Goal: Task Accomplishment & Management: Use online tool/utility

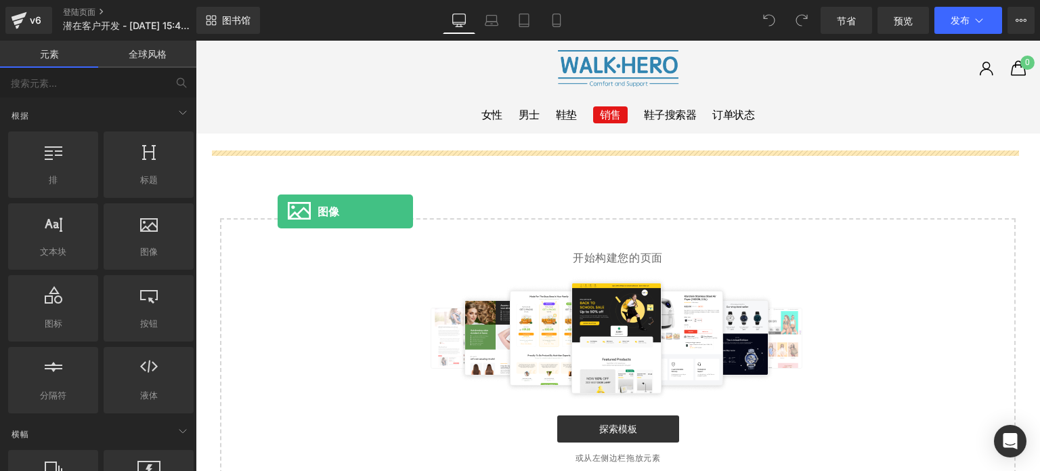
drag, startPoint x: 342, startPoint y: 286, endPoint x: 278, endPoint y: 211, distance: 98.4
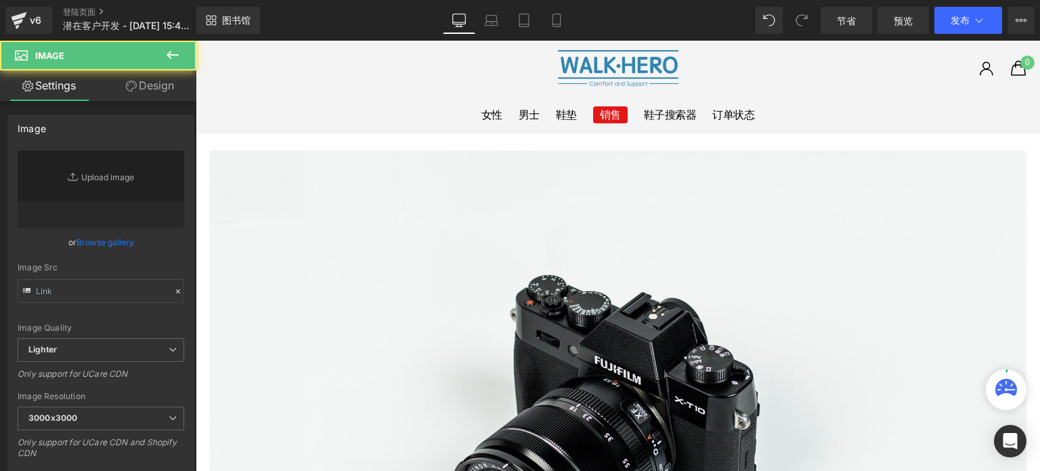
type input "//[DOMAIN_NAME][URL]"
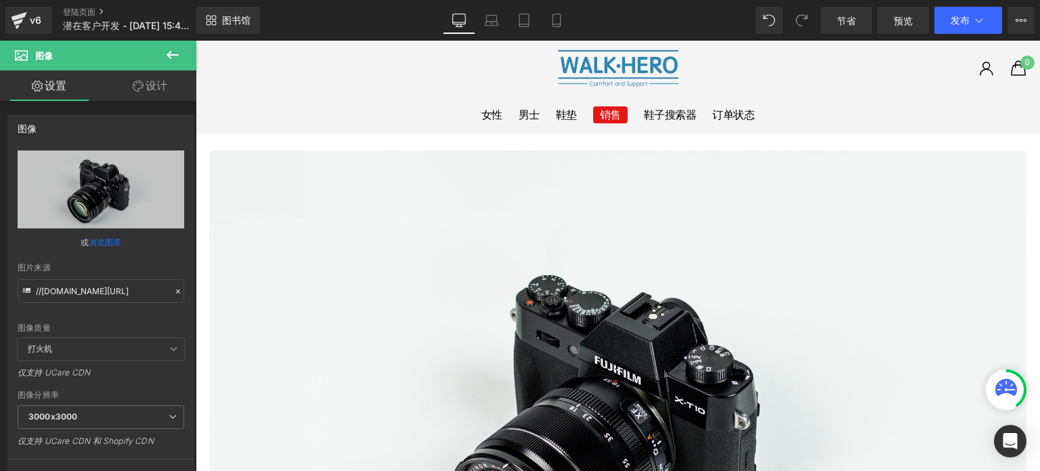
click at [169, 51] on icon at bounding box center [173, 55] width 16 height 16
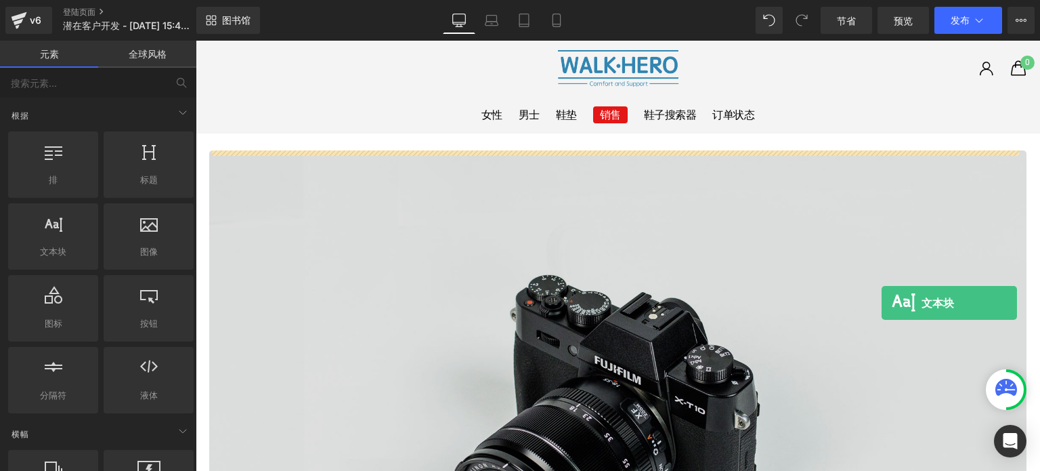
drag, startPoint x: 260, startPoint y: 282, endPoint x: 881, endPoint y: 303, distance: 621.8
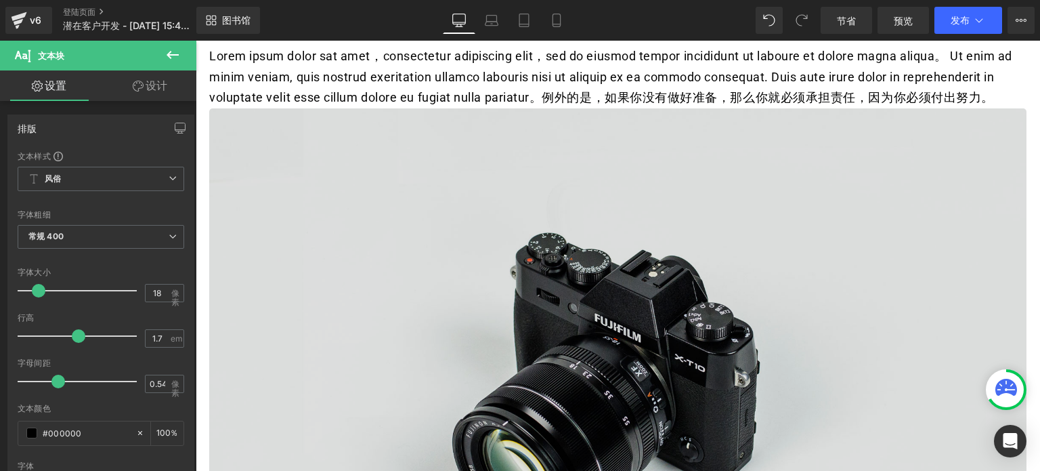
scroll to position [68, 0]
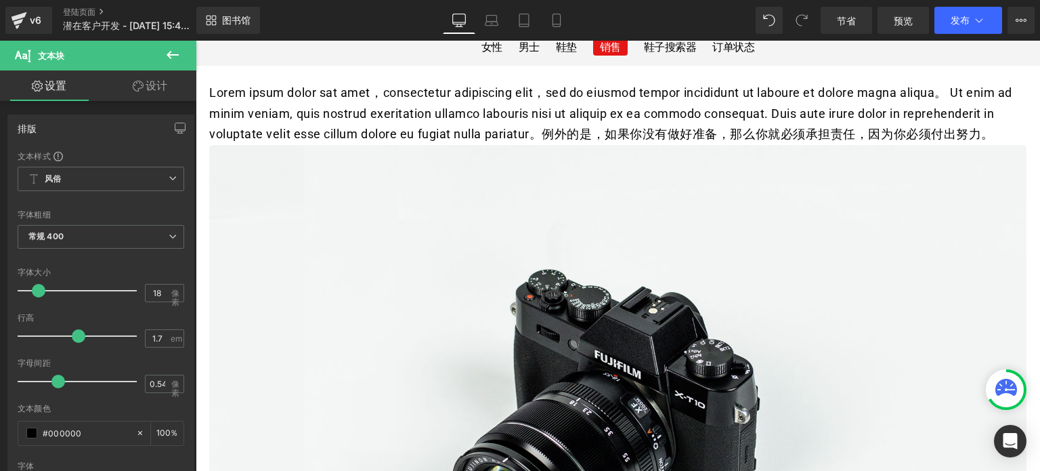
click at [176, 53] on icon at bounding box center [173, 55] width 16 height 16
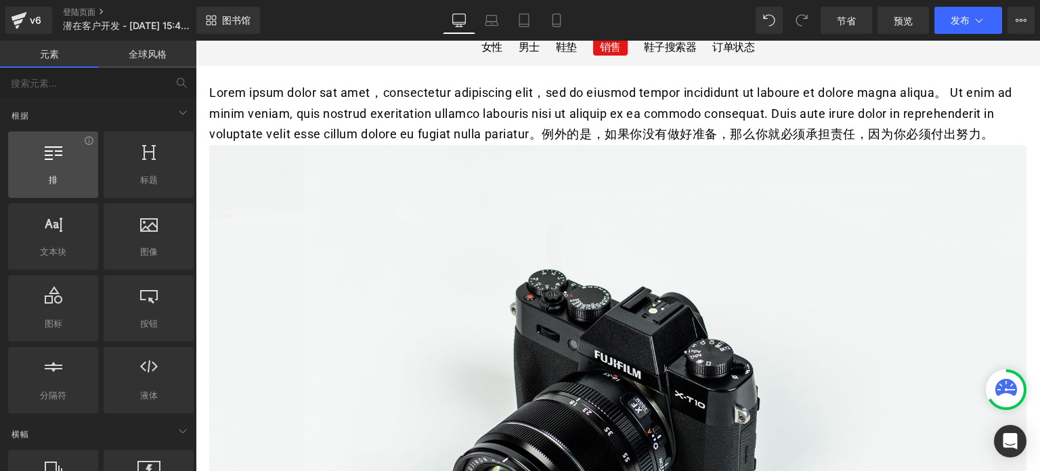
click at [45, 157] on icon at bounding box center [54, 151] width 18 height 18
click at [54, 170] on div at bounding box center [53, 157] width 82 height 30
click at [89, 144] on icon at bounding box center [89, 140] width 10 height 10
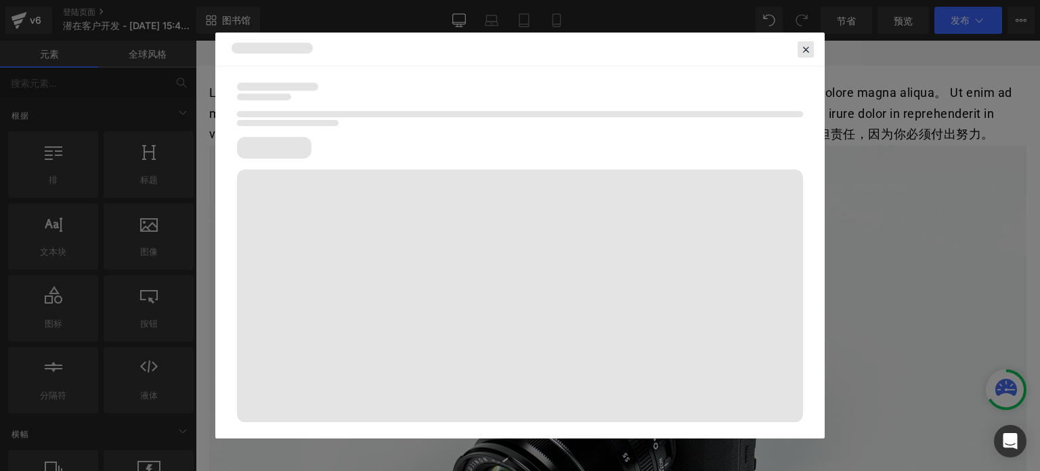
click at [804, 47] on icon at bounding box center [806, 49] width 12 height 12
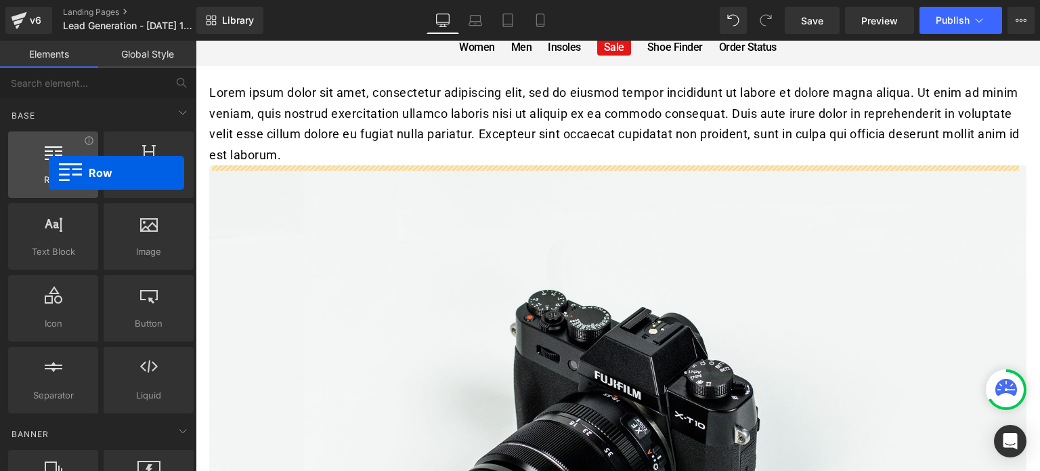
click at [49, 173] on span "Row" at bounding box center [53, 180] width 82 height 14
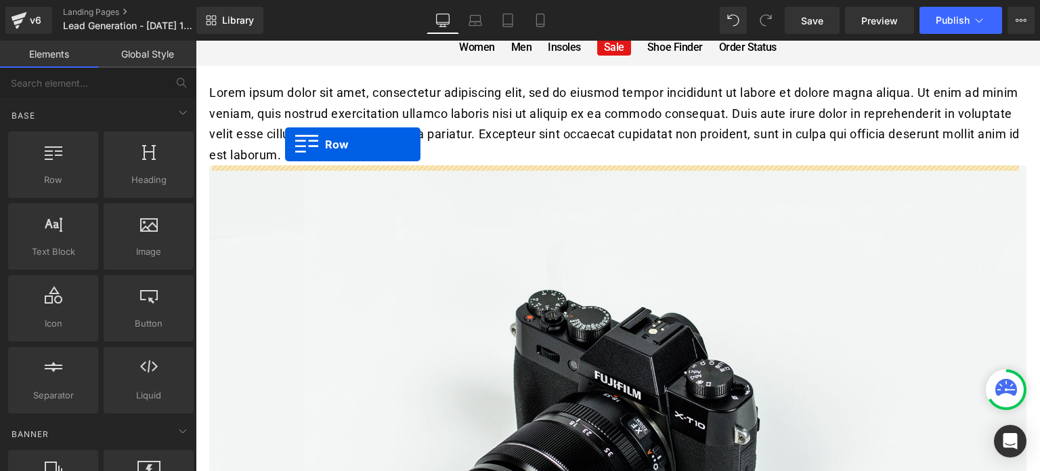
drag, startPoint x: 256, startPoint y: 216, endPoint x: 285, endPoint y: 144, distance: 77.4
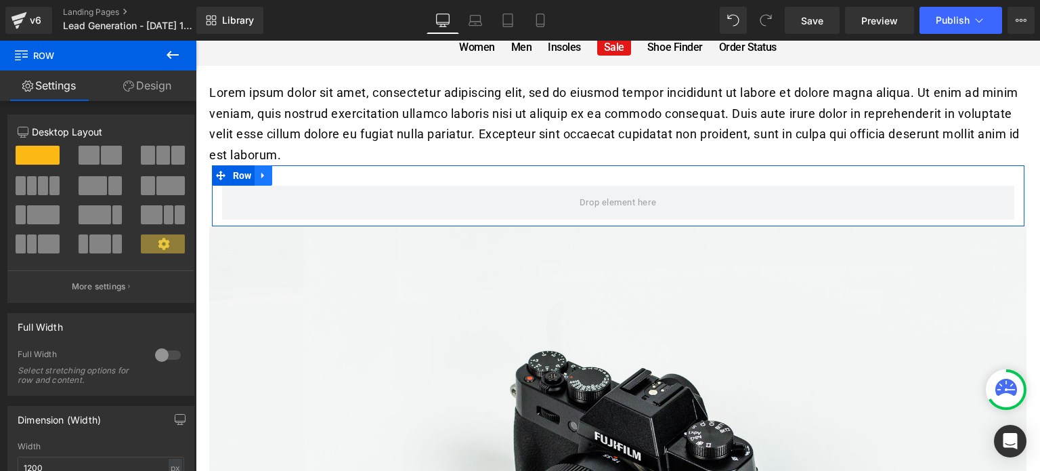
click at [259, 178] on icon at bounding box center [263, 176] width 9 height 10
click at [299, 177] on icon at bounding box center [298, 175] width 9 height 9
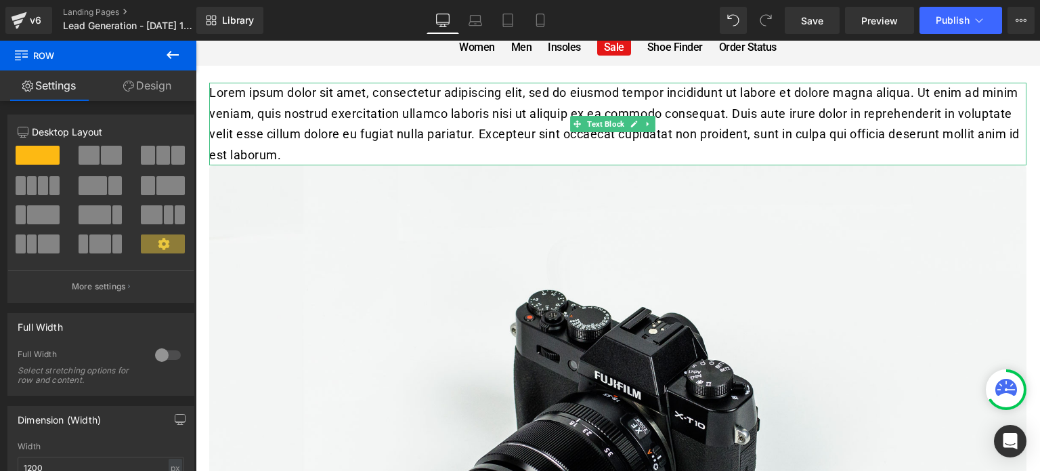
click at [330, 103] on p "Lorem ipsum dolor sit amet, consectetur adipiscing elit, sed do eiusmod tempor …" at bounding box center [617, 124] width 817 height 83
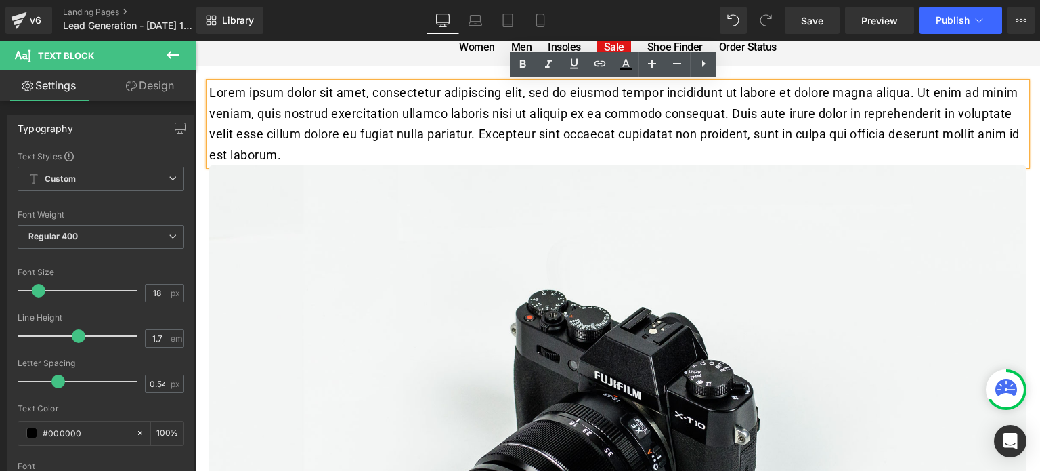
click at [370, 117] on p "Lorem ipsum dolor sit amet, consectetur adipiscing elit, sed do eiusmod tempor …" at bounding box center [617, 124] width 817 height 83
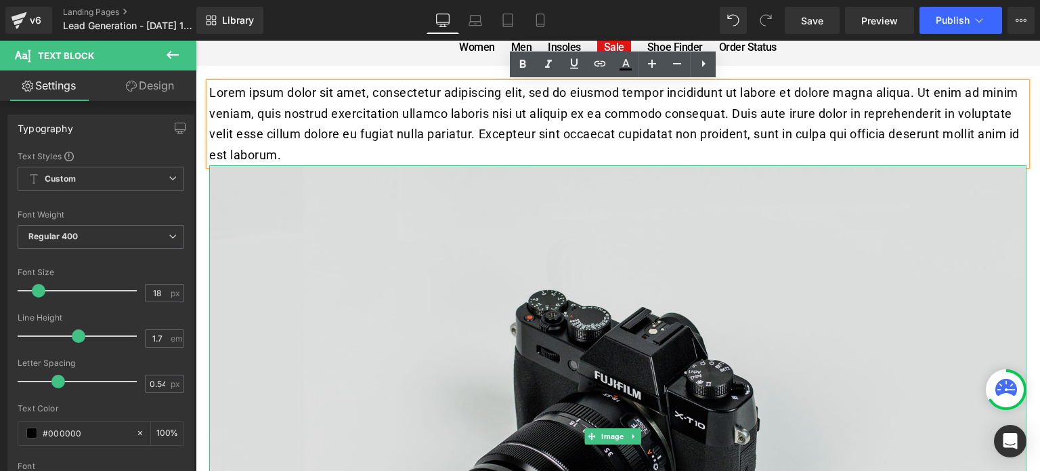
click at [290, 181] on img at bounding box center [617, 436] width 817 height 542
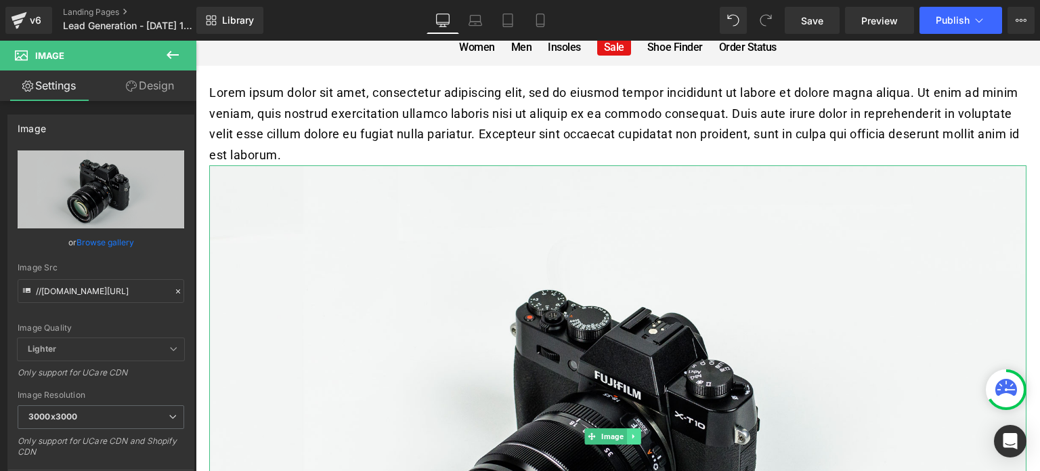
click at [634, 434] on icon at bounding box center [633, 436] width 2 height 5
click at [644, 431] on link at bounding box center [641, 436] width 14 height 16
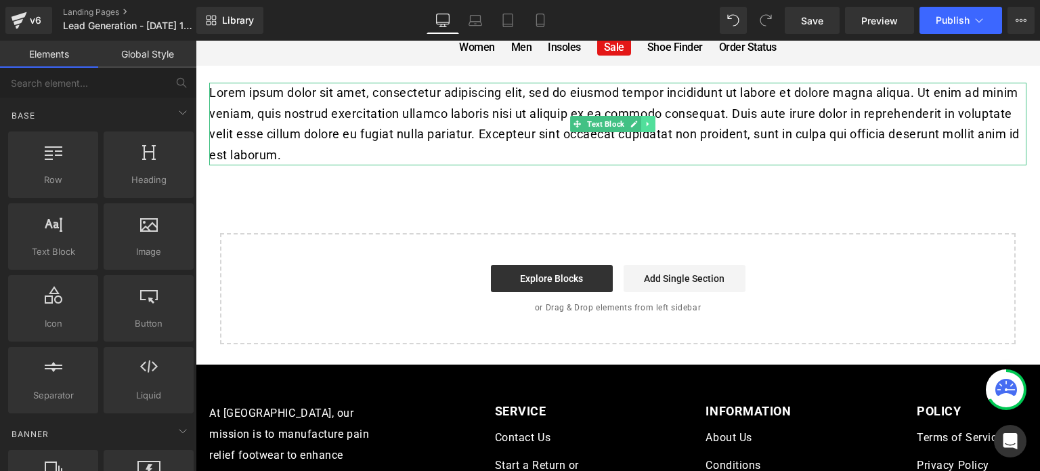
click at [647, 125] on icon at bounding box center [648, 124] width 2 height 5
click at [651, 125] on icon at bounding box center [654, 124] width 7 height 7
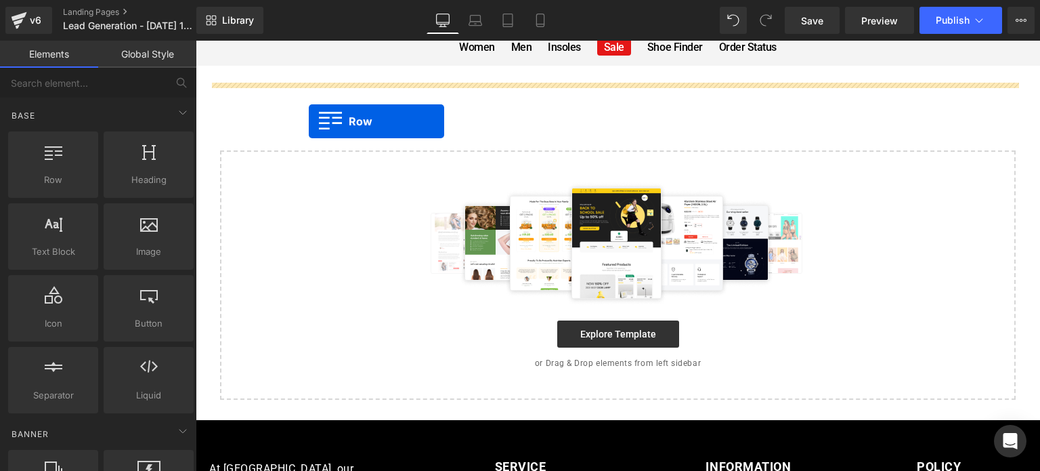
drag, startPoint x: 254, startPoint y: 205, endPoint x: 309, endPoint y: 121, distance: 100.3
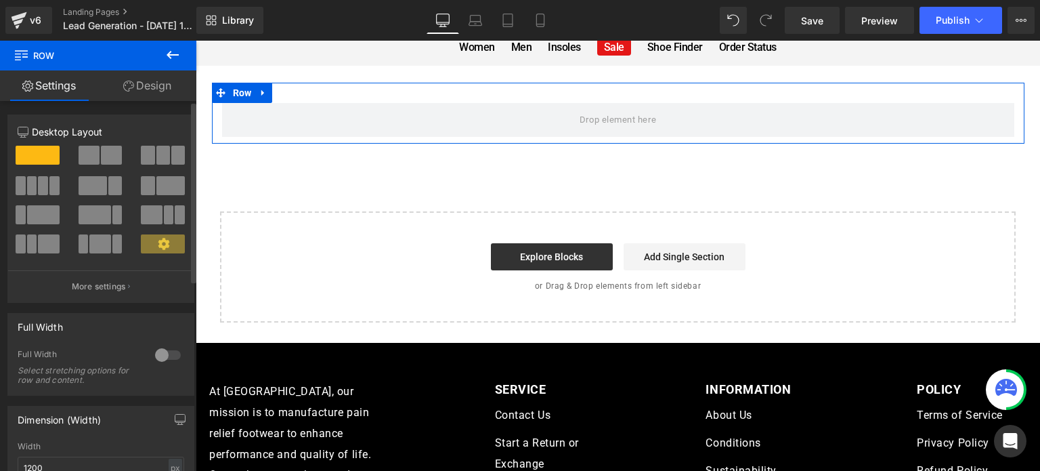
click at [89, 156] on span at bounding box center [89, 155] width 21 height 19
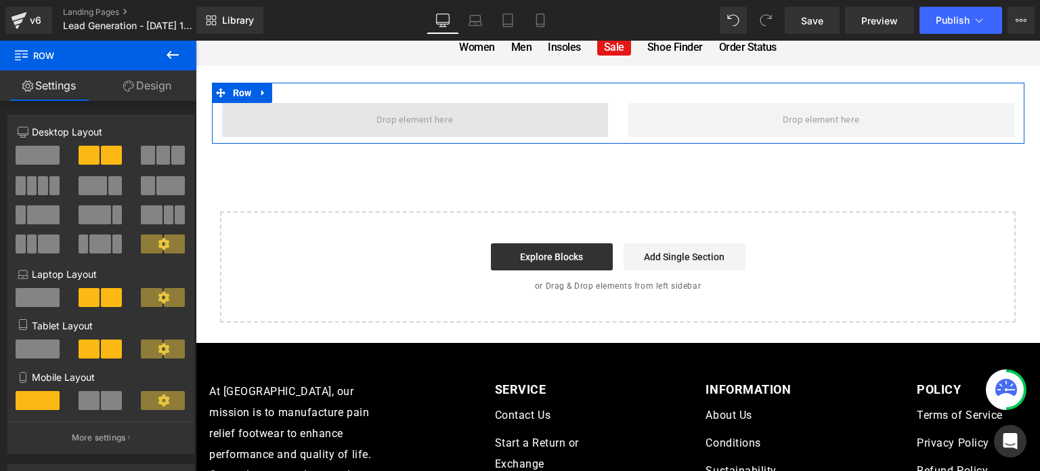
click at [425, 116] on span at bounding box center [415, 120] width 86 height 22
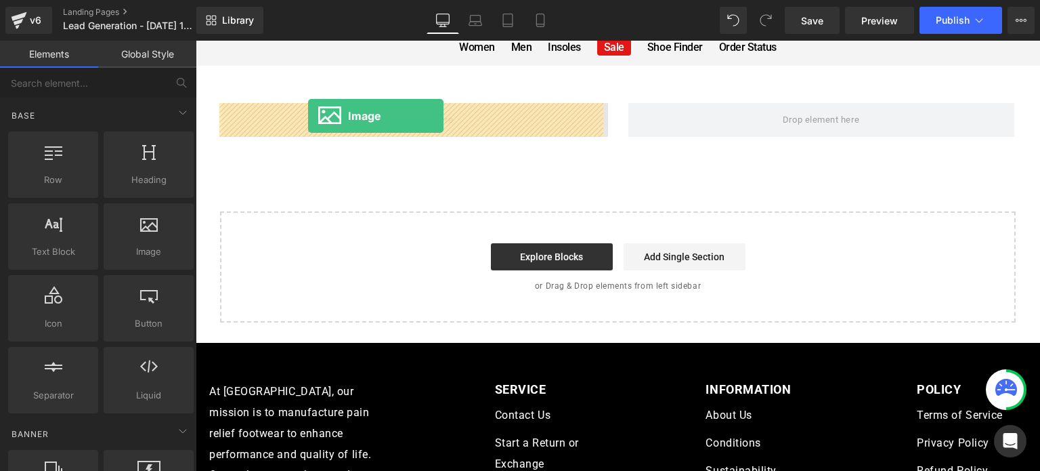
drag, startPoint x: 347, startPoint y: 294, endPoint x: 308, endPoint y: 116, distance: 182.3
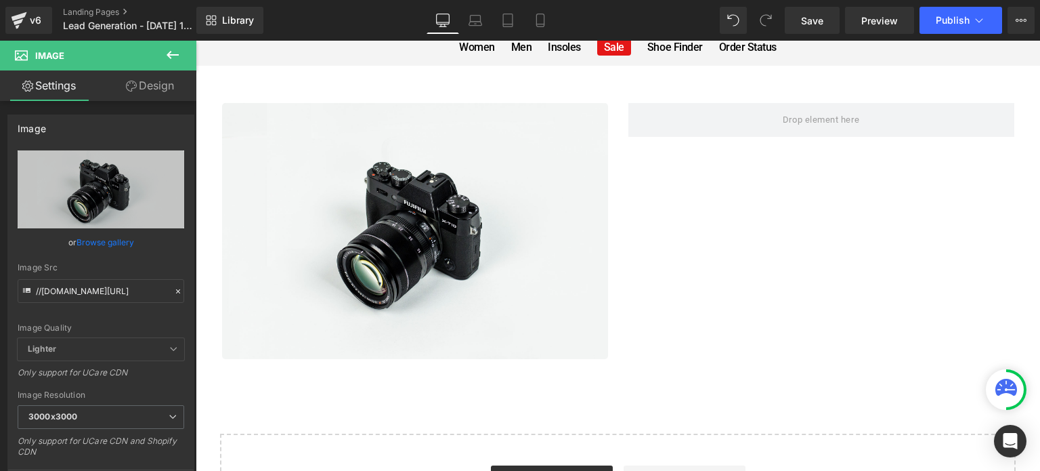
click at [167, 53] on icon at bounding box center [173, 55] width 16 height 16
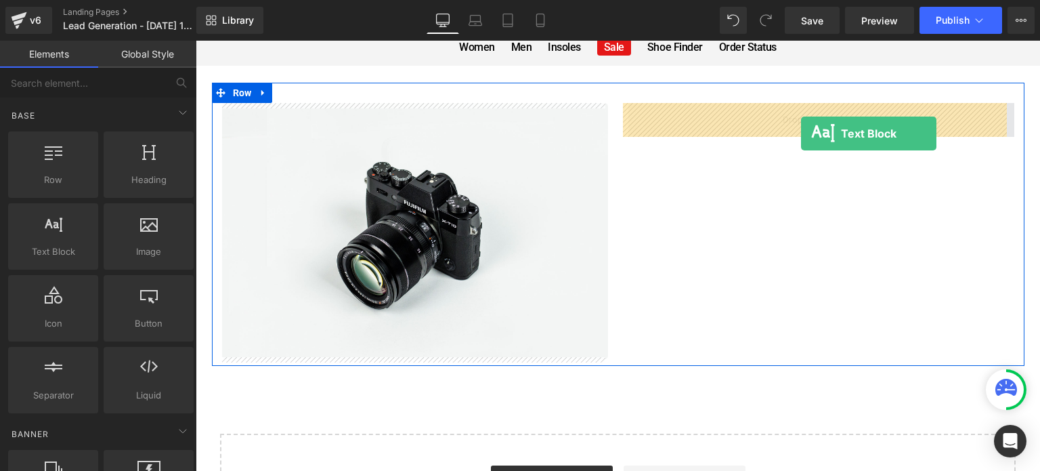
drag, startPoint x: 256, startPoint y: 278, endPoint x: 803, endPoint y: 133, distance: 565.9
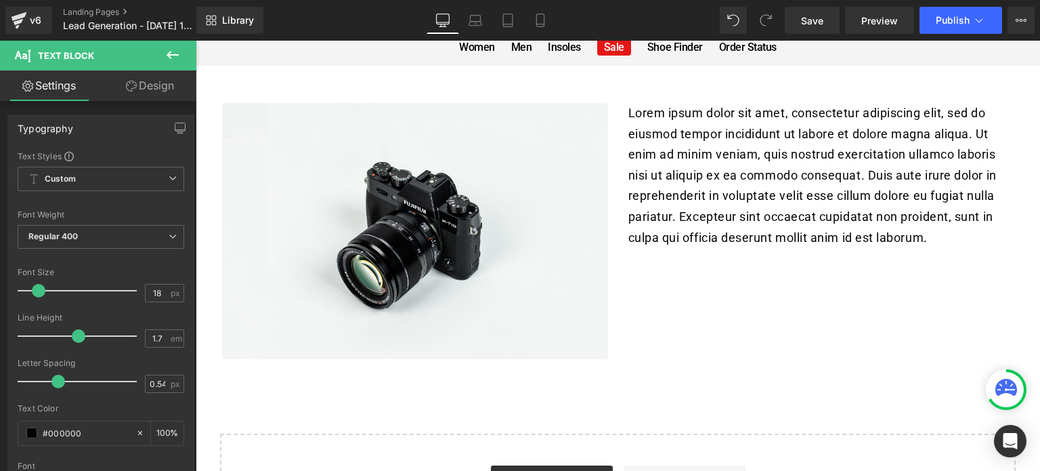
click at [172, 47] on icon at bounding box center [173, 55] width 16 height 16
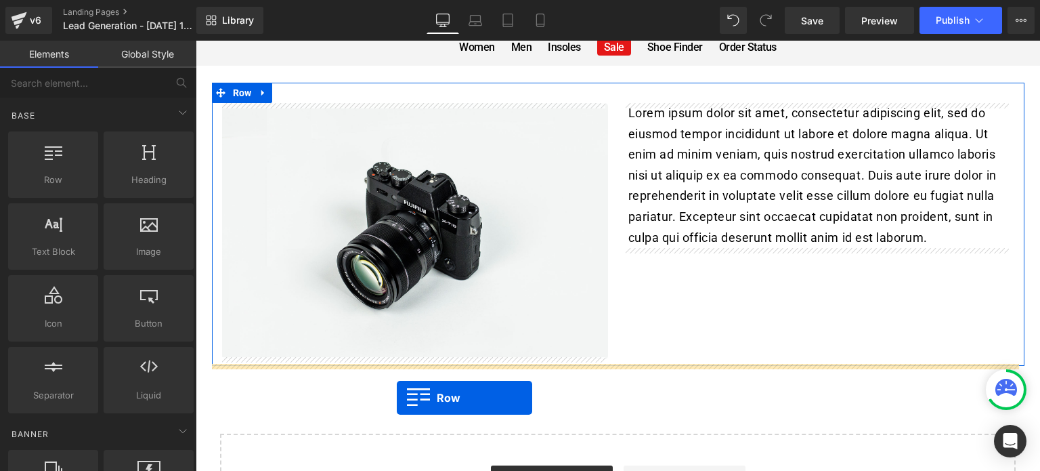
drag, startPoint x: 248, startPoint y: 213, endPoint x: 397, endPoint y: 397, distance: 236.8
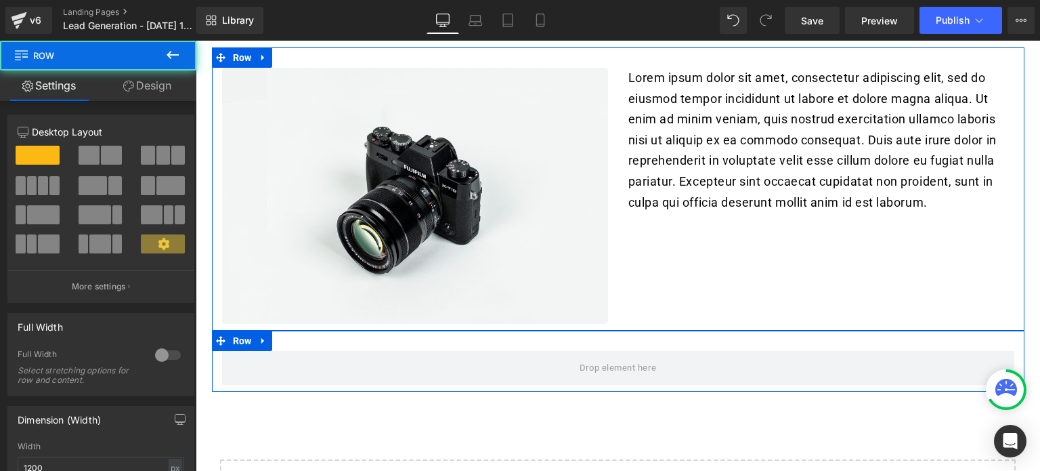
scroll to position [135, 0]
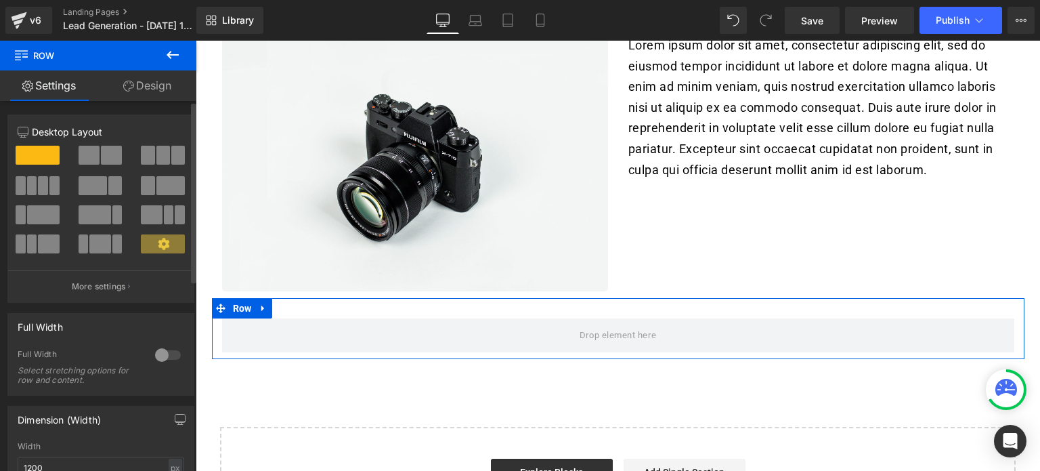
click at [104, 151] on span at bounding box center [111, 155] width 21 height 19
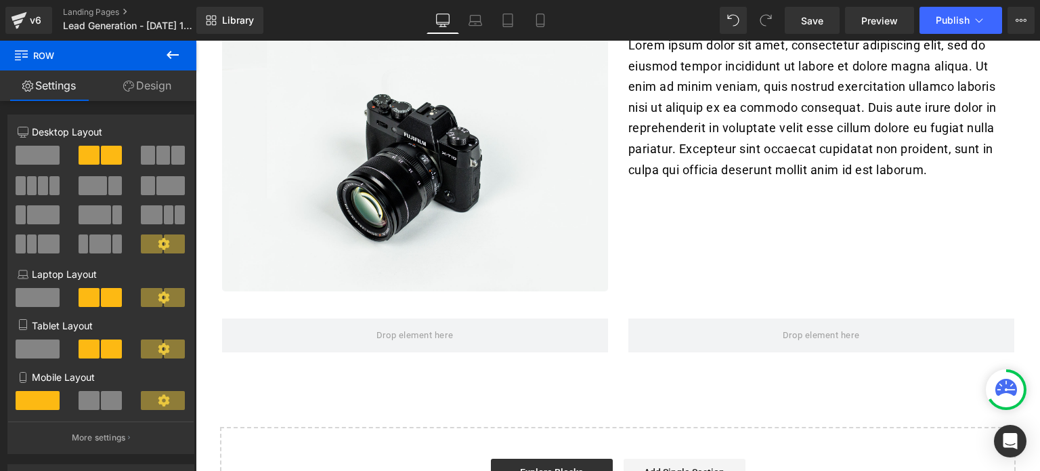
click at [174, 56] on icon at bounding box center [173, 55] width 16 height 16
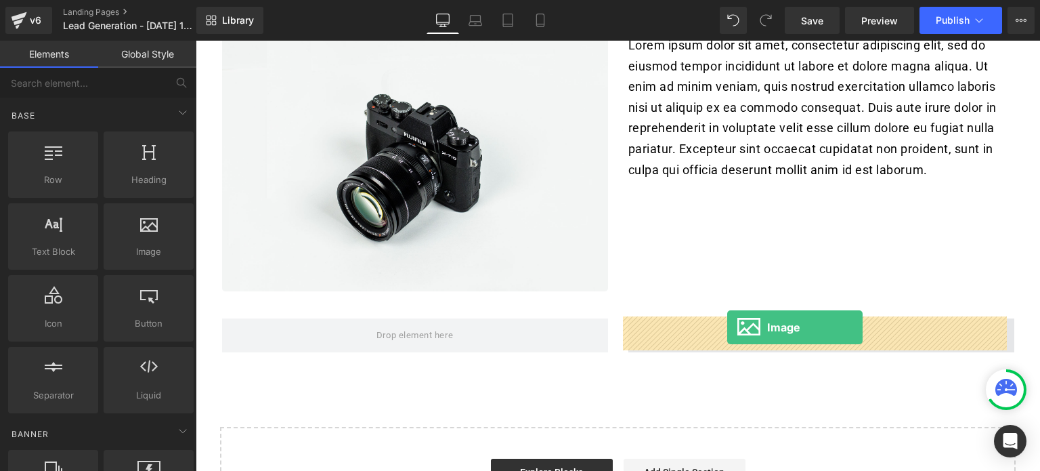
drag, startPoint x: 328, startPoint y: 288, endPoint x: 727, endPoint y: 327, distance: 401.3
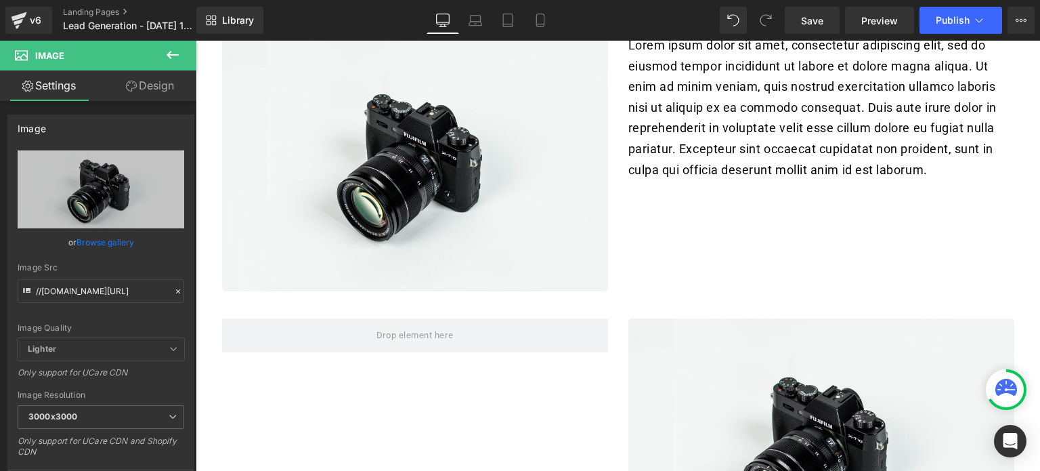
click at [171, 58] on icon at bounding box center [173, 55] width 12 height 8
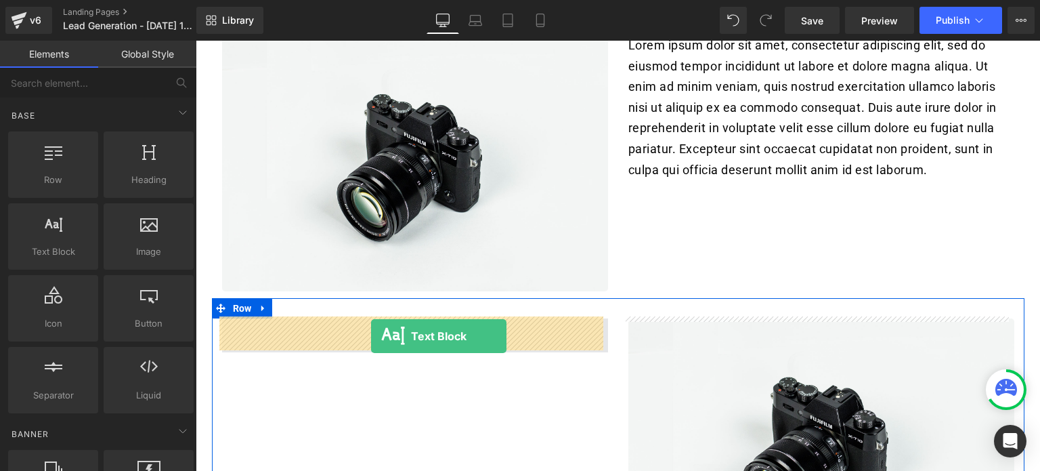
drag, startPoint x: 256, startPoint y: 274, endPoint x: 372, endPoint y: 332, distance: 129.6
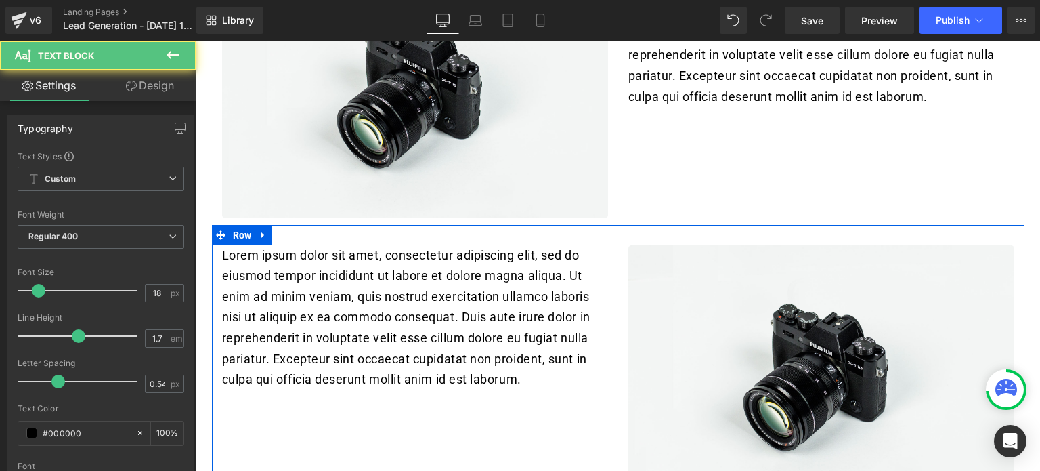
scroll to position [338, 0]
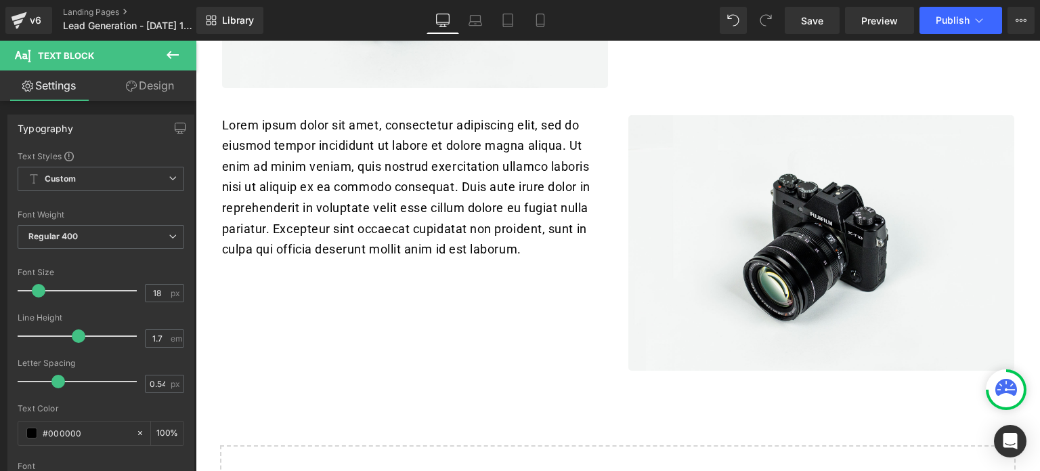
click at [166, 56] on icon at bounding box center [173, 55] width 16 height 16
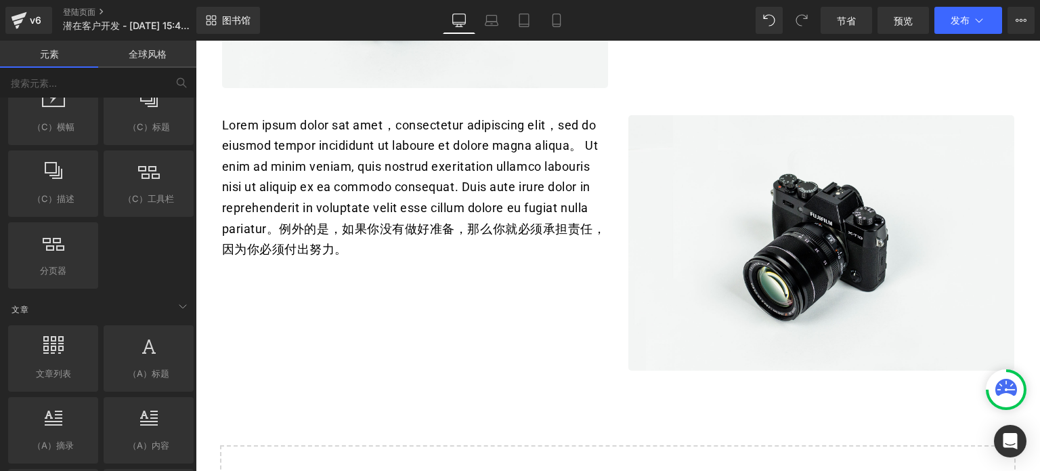
scroll to position [2437, 0]
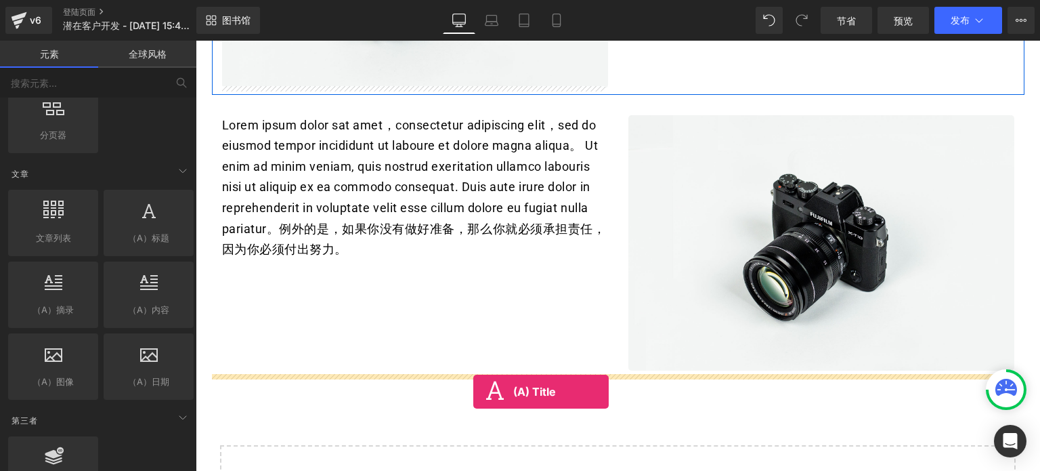
drag, startPoint x: 342, startPoint y: 257, endPoint x: 473, endPoint y: 391, distance: 188.1
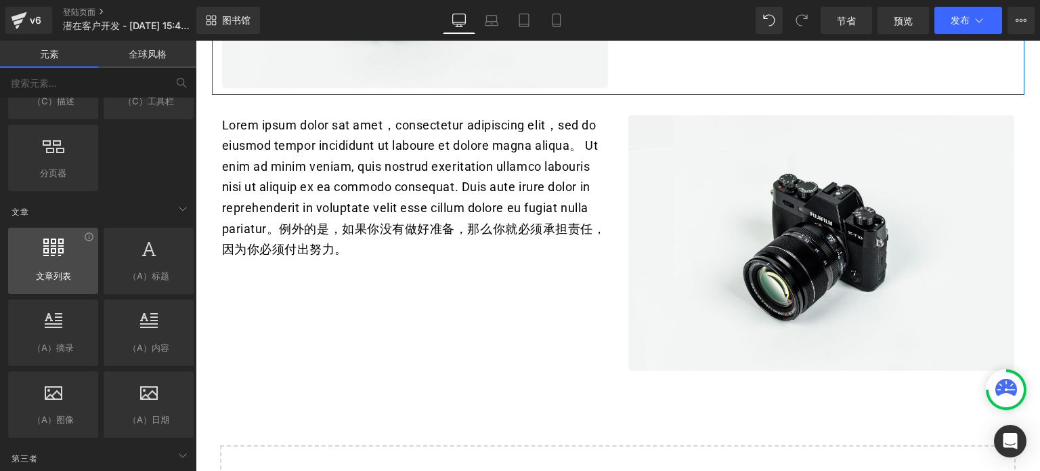
scroll to position [2399, 0]
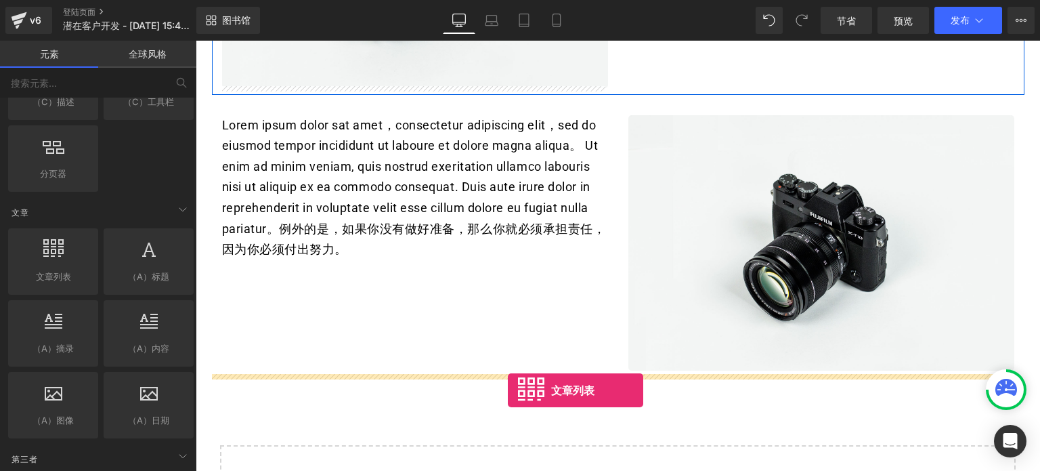
drag, startPoint x: 253, startPoint y: 287, endPoint x: 508, endPoint y: 390, distance: 275.2
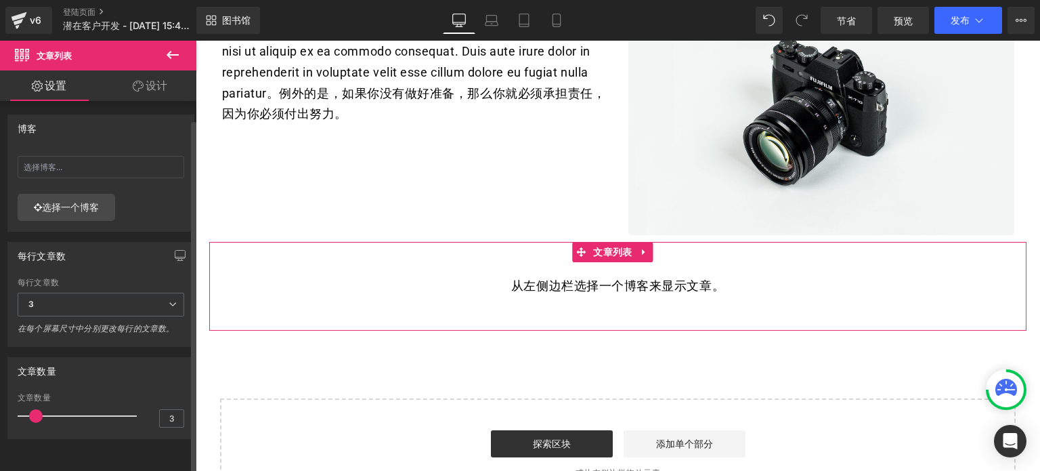
scroll to position [5, 0]
click at [647, 248] on icon at bounding box center [644, 252] width 9 height 10
click at [656, 250] on icon at bounding box center [653, 251] width 9 height 9
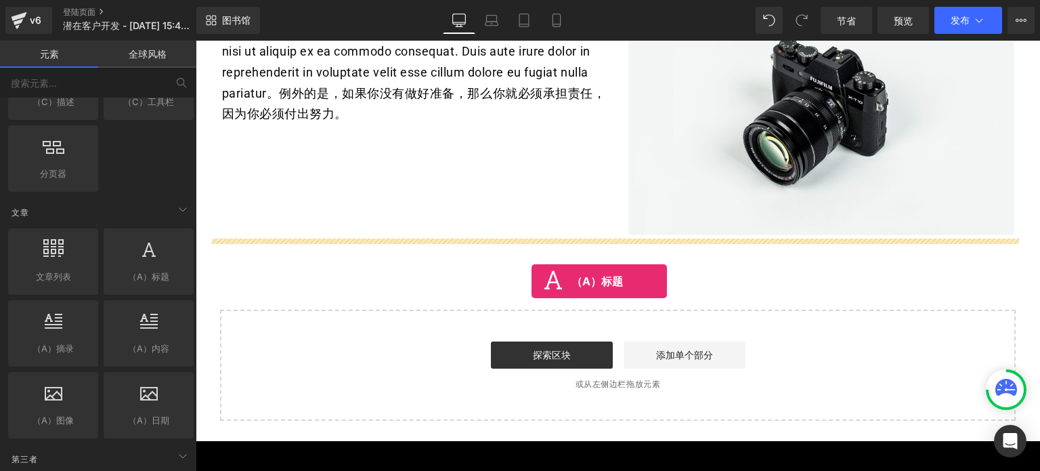
drag, startPoint x: 325, startPoint y: 303, endPoint x: 531, endPoint y: 281, distance: 207.6
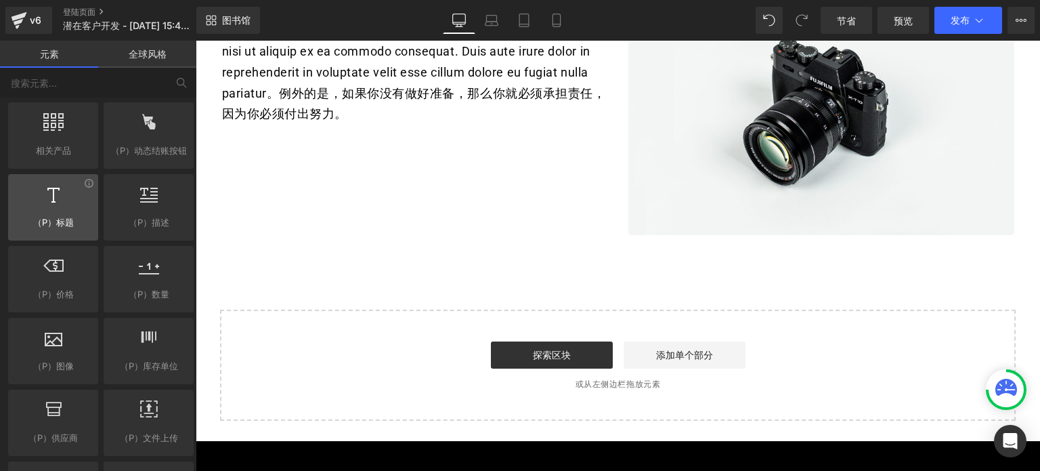
scroll to position [1112, 0]
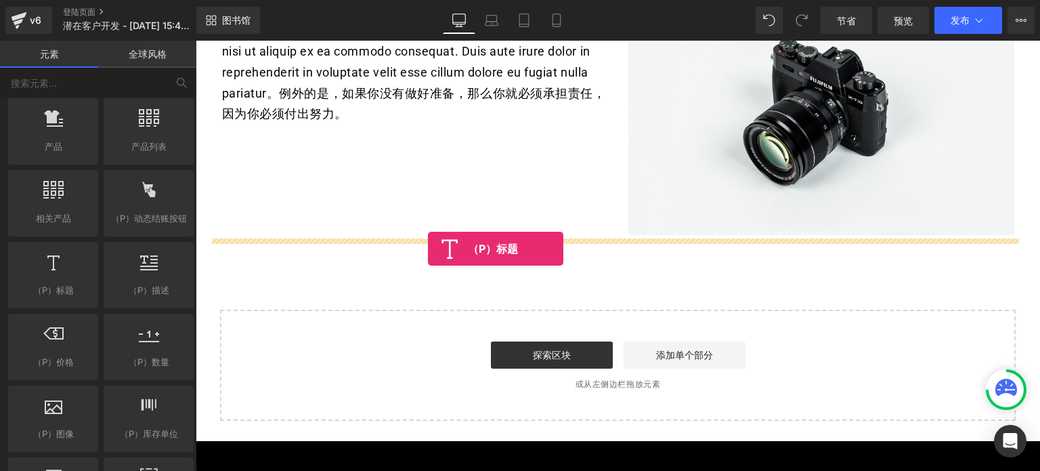
drag, startPoint x: 255, startPoint y: 318, endPoint x: 428, endPoint y: 248, distance: 186.2
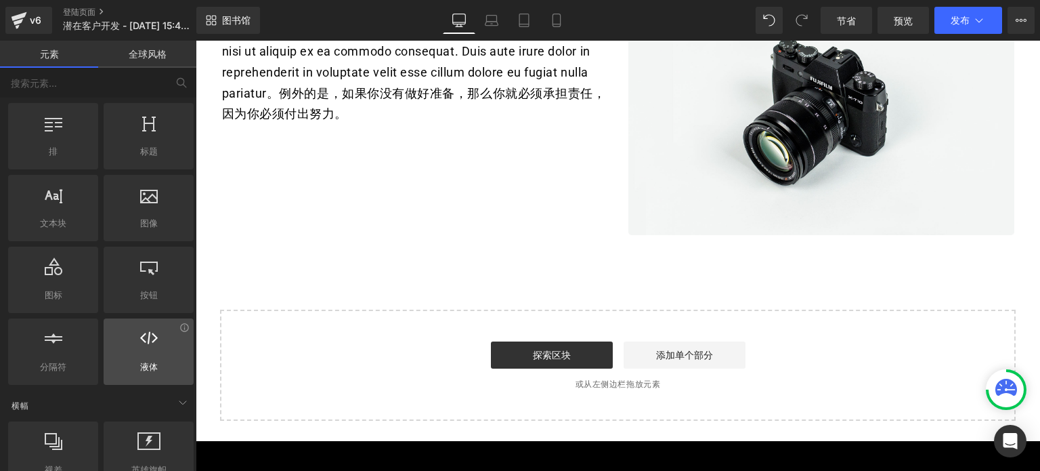
scroll to position [0, 0]
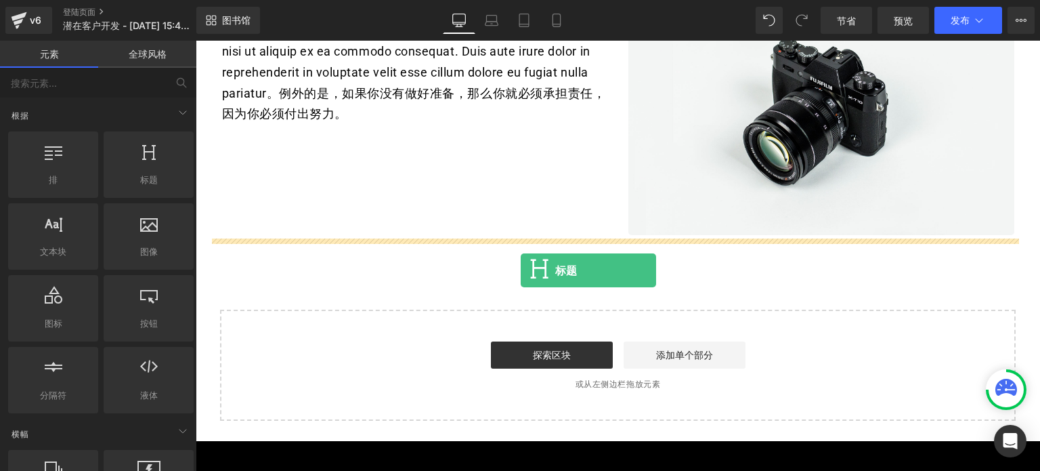
drag, startPoint x: 310, startPoint y: 213, endPoint x: 521, endPoint y: 270, distance: 218.3
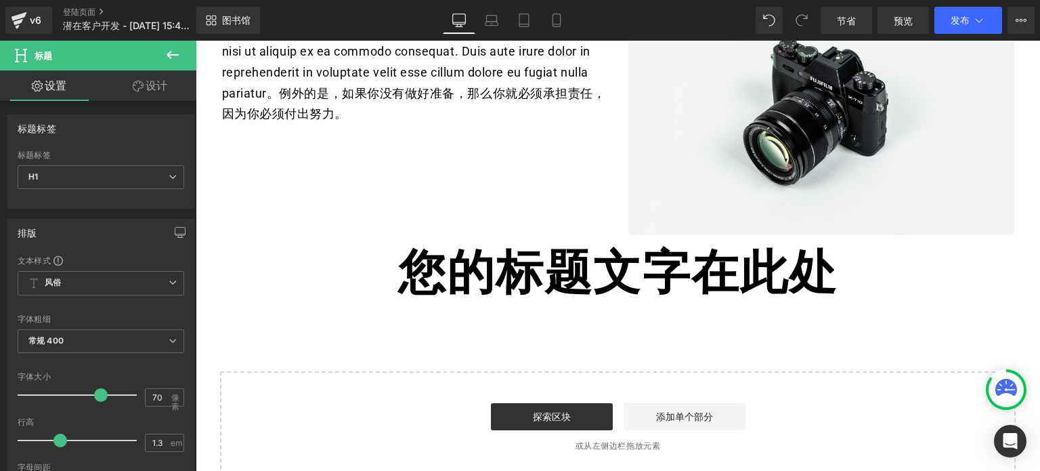
click at [176, 51] on icon at bounding box center [173, 55] width 16 height 16
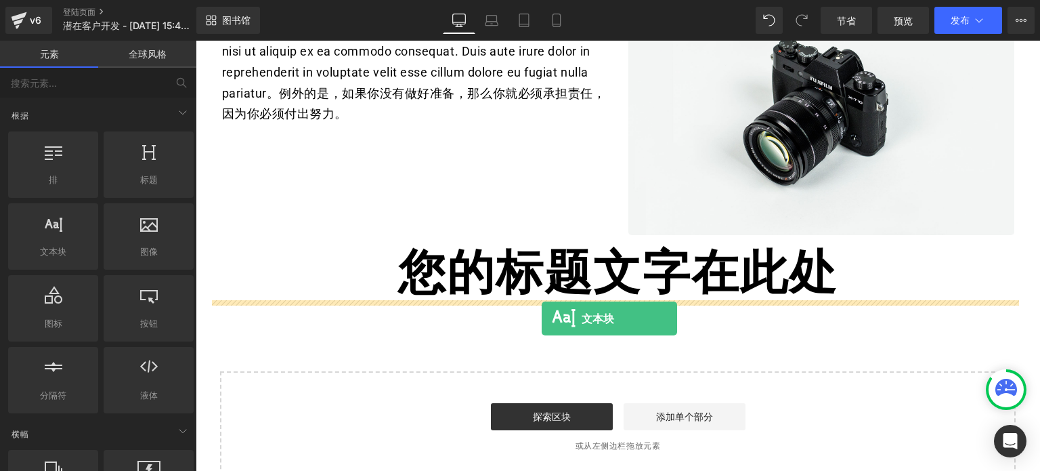
drag, startPoint x: 259, startPoint y: 274, endPoint x: 542, endPoint y: 318, distance: 285.8
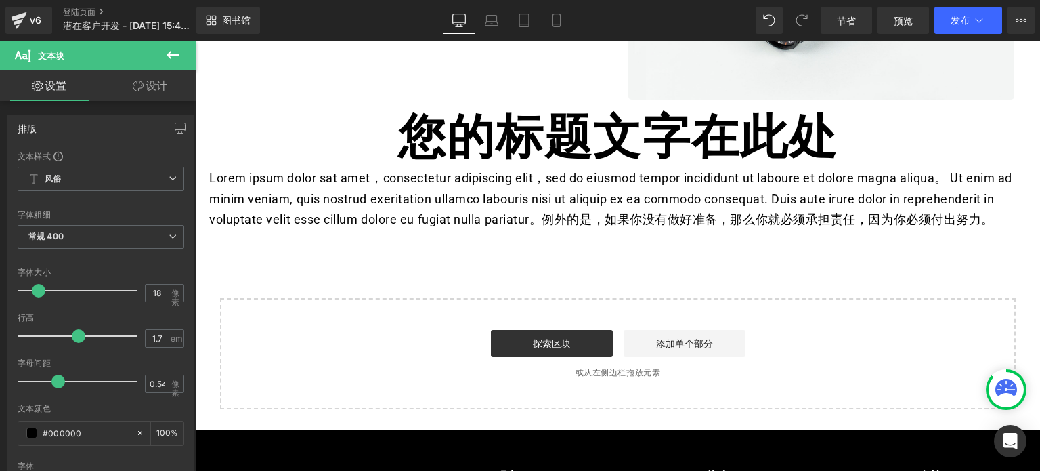
scroll to position [745, 0]
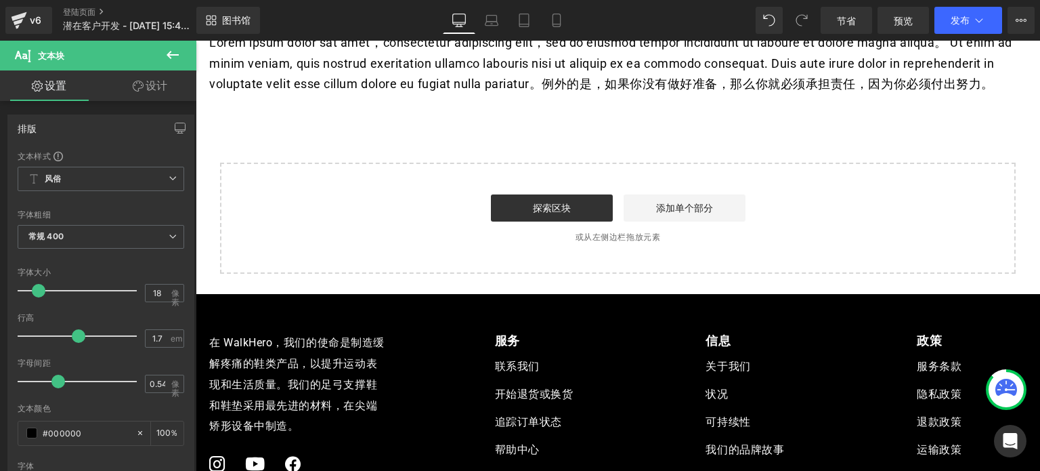
click at [388, 190] on div "开始构建您的页面 探索区块 添加单个部分 或从左侧边栏拖放元素" at bounding box center [617, 218] width 793 height 108
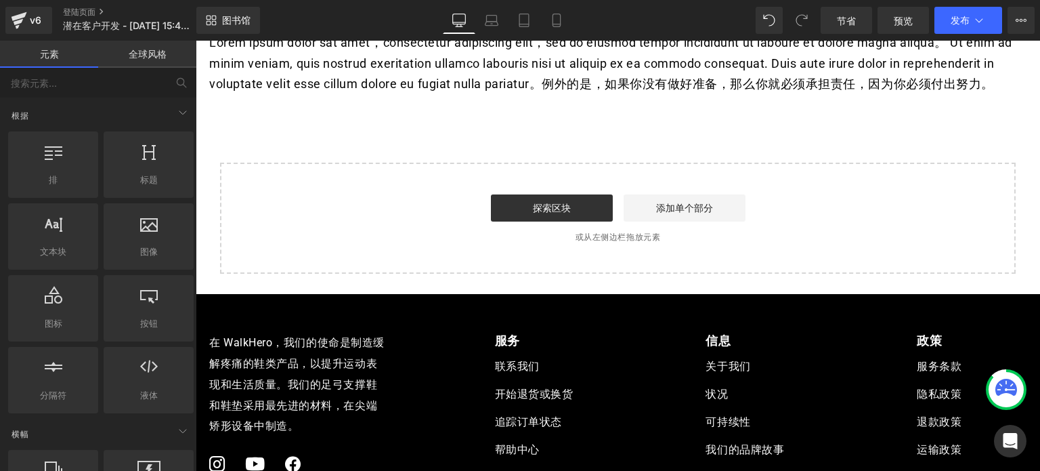
click at [379, 175] on div "开始构建您的页面 探索区块 添加单个部分 或从左侧边栏拖放元素" at bounding box center [617, 218] width 793 height 108
click at [636, 262] on div "开始构建您的页面 探索区块 添加单个部分 或从左侧边栏拖放元素" at bounding box center [617, 218] width 793 height 108
click at [563, 202] on font "探索区块" at bounding box center [552, 207] width 38 height 11
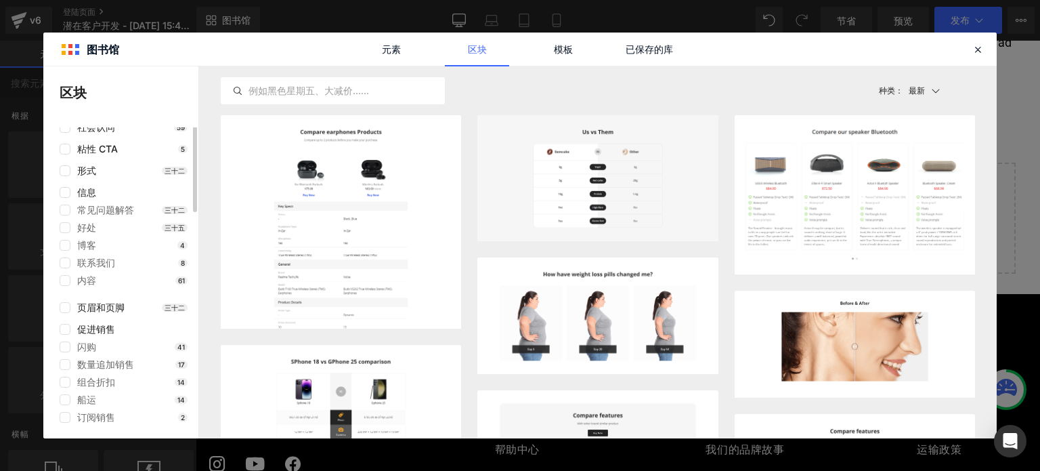
scroll to position [0, 0]
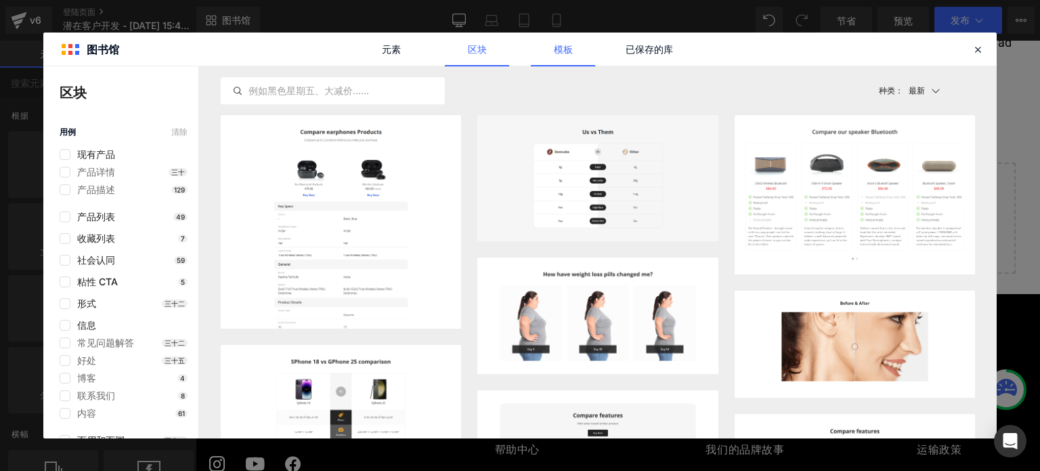
click at [570, 50] on font "模板" at bounding box center [563, 49] width 19 height 12
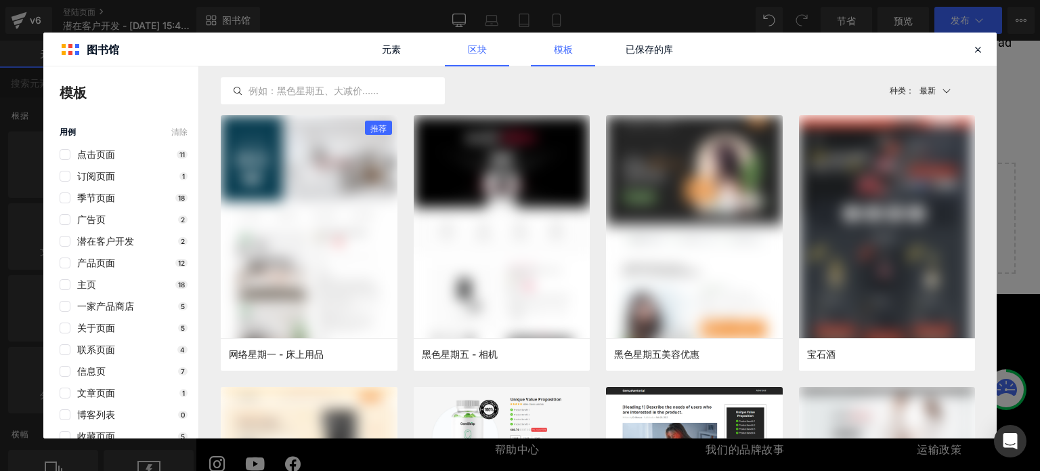
click at [487, 49] on link "区块" at bounding box center [477, 49] width 64 height 34
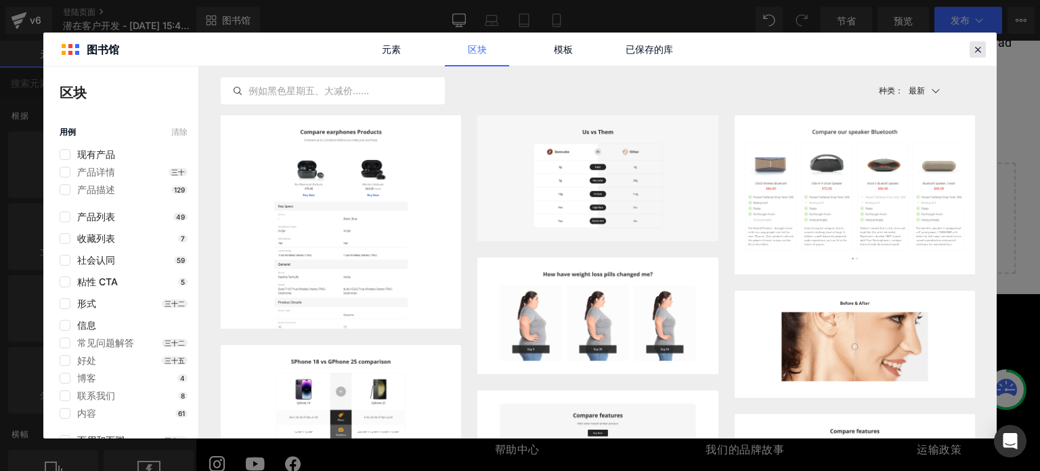
click at [980, 49] on icon at bounding box center [977, 49] width 12 height 12
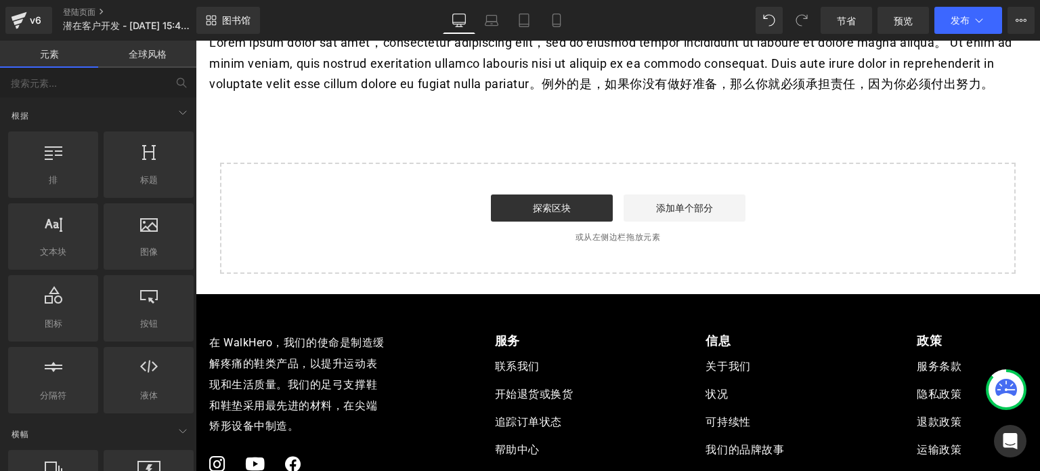
click at [828, 186] on div "开始构建您的页面 探索区块 添加单个部分 或从左侧边栏拖放元素" at bounding box center [617, 218] width 793 height 108
click at [668, 202] on font "添加单个部分" at bounding box center [684, 207] width 57 height 11
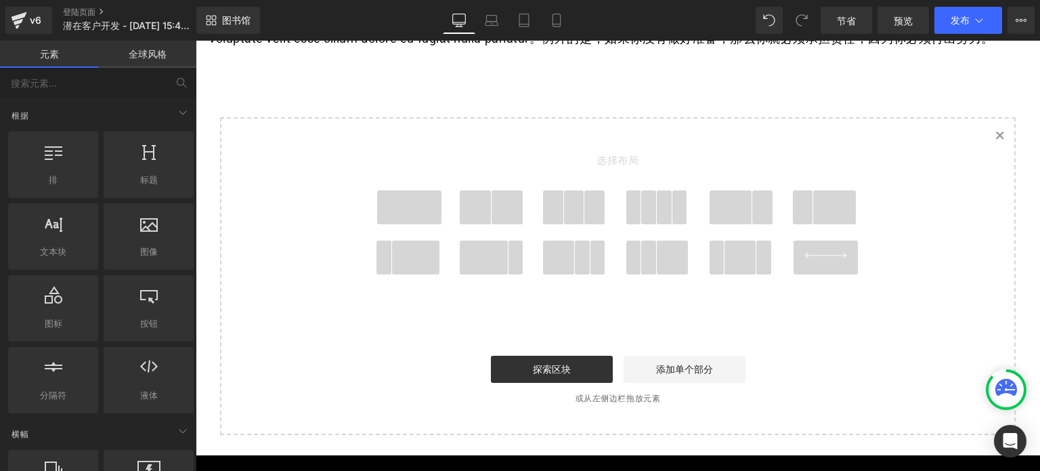
scroll to position [812, 0]
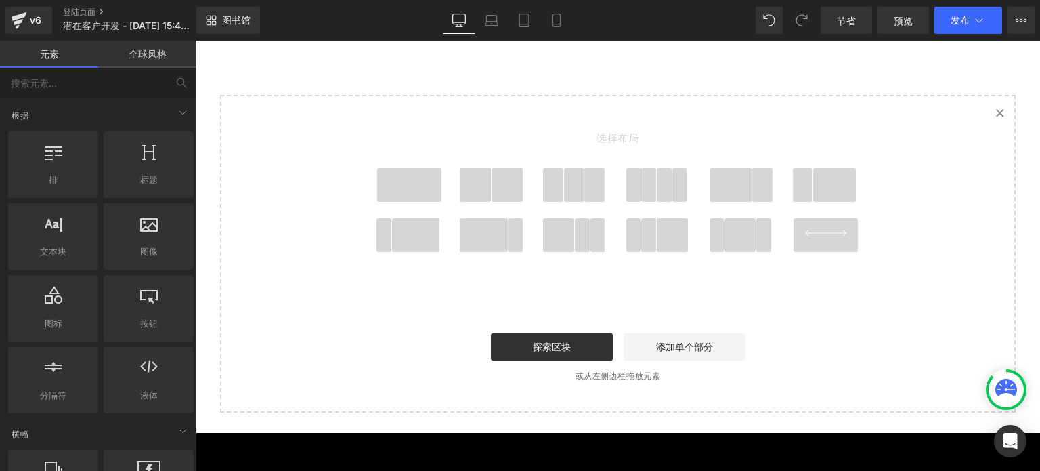
click at [398, 178] on span at bounding box center [409, 185] width 65 height 34
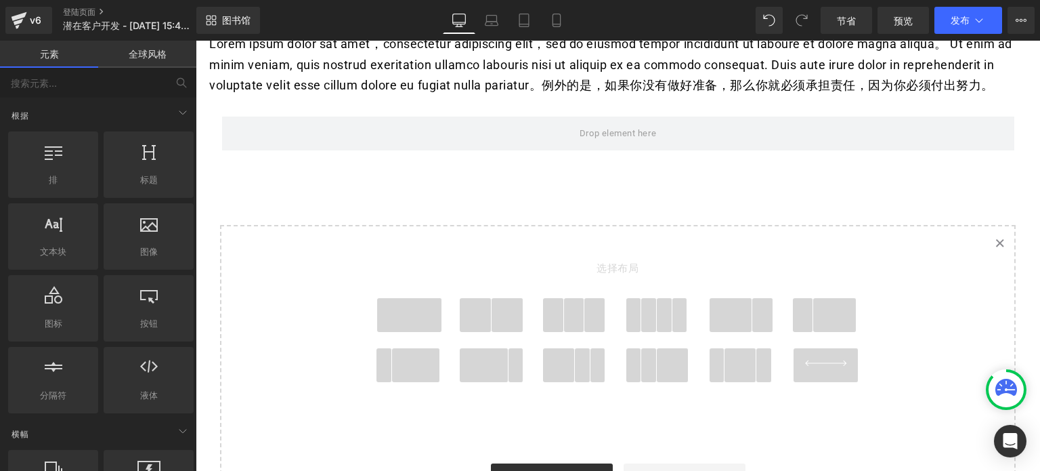
scroll to position [741, 0]
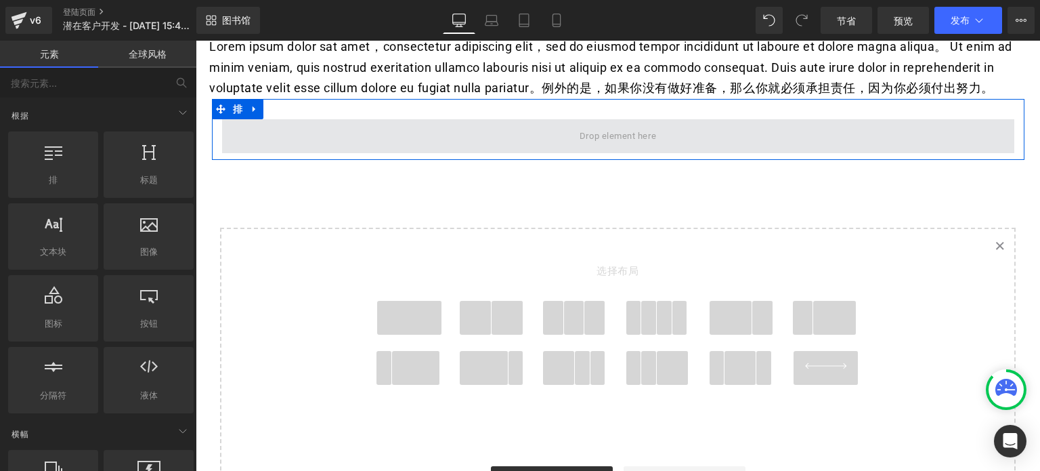
click at [808, 129] on span at bounding box center [618, 136] width 792 height 34
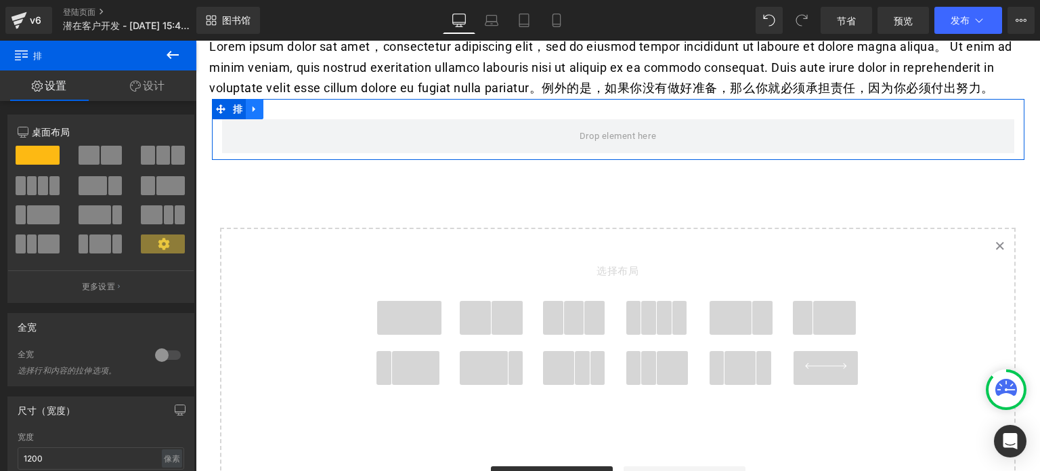
click at [253, 105] on icon at bounding box center [254, 109] width 9 height 10
click at [290, 104] on icon at bounding box center [289, 108] width 9 height 9
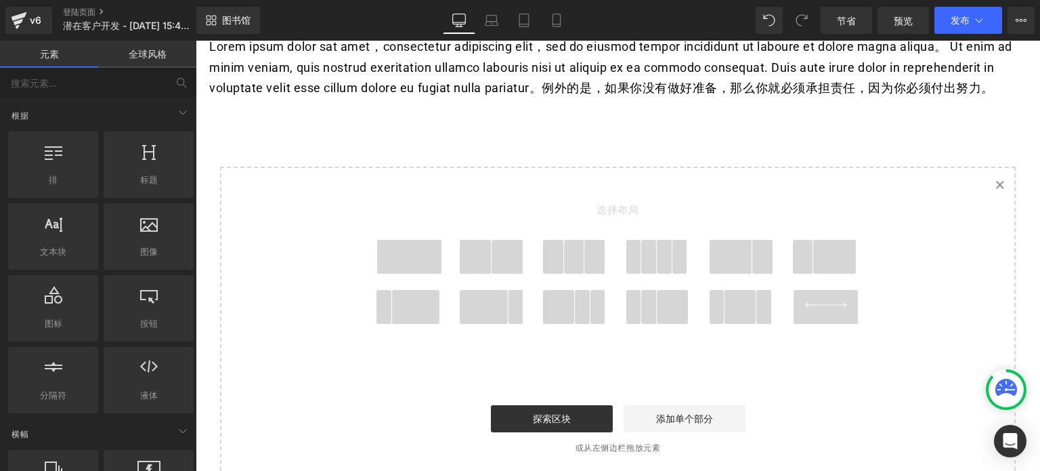
click at [995, 181] on icon "Created with Sketch." at bounding box center [999, 184] width 9 height 9
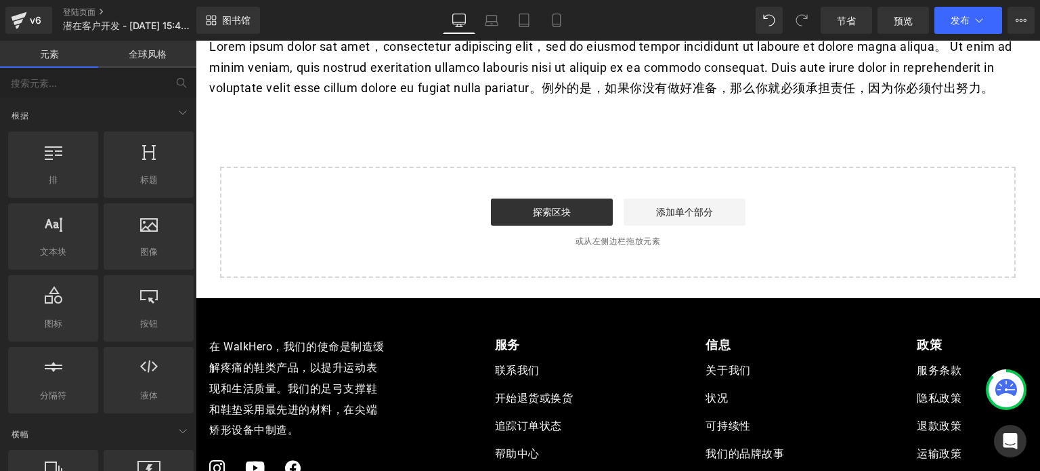
click at [607, 246] on div "开始构建您的页面 探索区块 添加单个部分 或从左侧边栏拖放元素" at bounding box center [617, 222] width 793 height 108
click at [517, 257] on div "开始构建您的页面 探索区块 添加单个部分 或从左侧边栏拖放元素" at bounding box center [617, 222] width 793 height 108
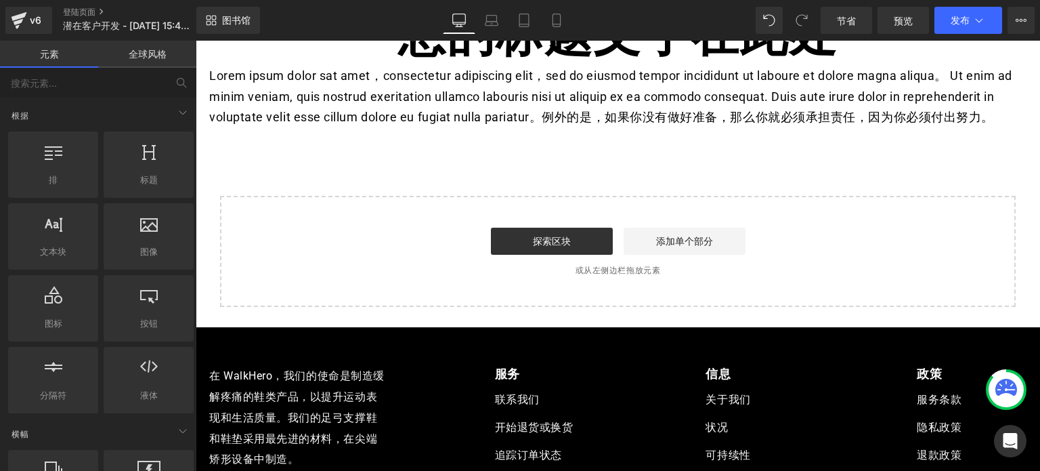
scroll to position [605, 0]
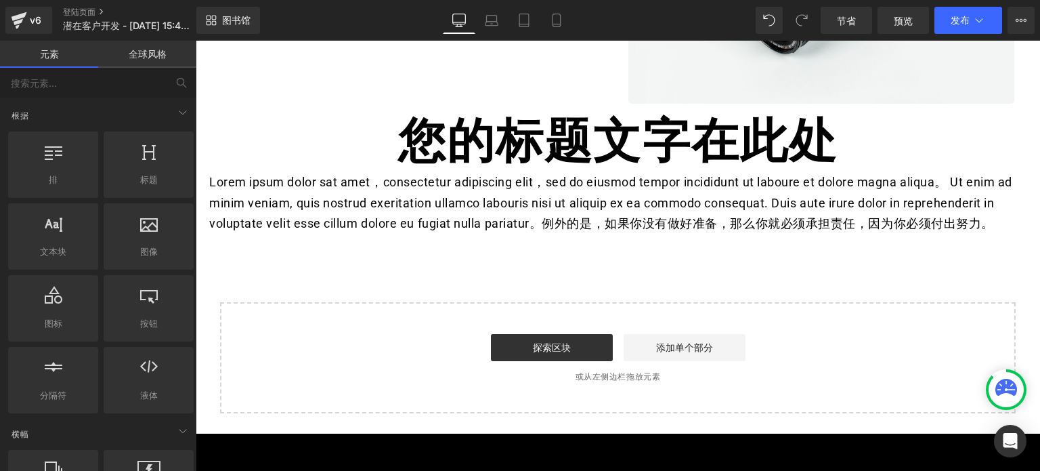
drag, startPoint x: 320, startPoint y: 316, endPoint x: 274, endPoint y: 317, distance: 46.0
click at [274, 317] on div "开始构建您的页面 探索区块 添加单个部分 或从左侧边栏拖放元素" at bounding box center [617, 357] width 793 height 108
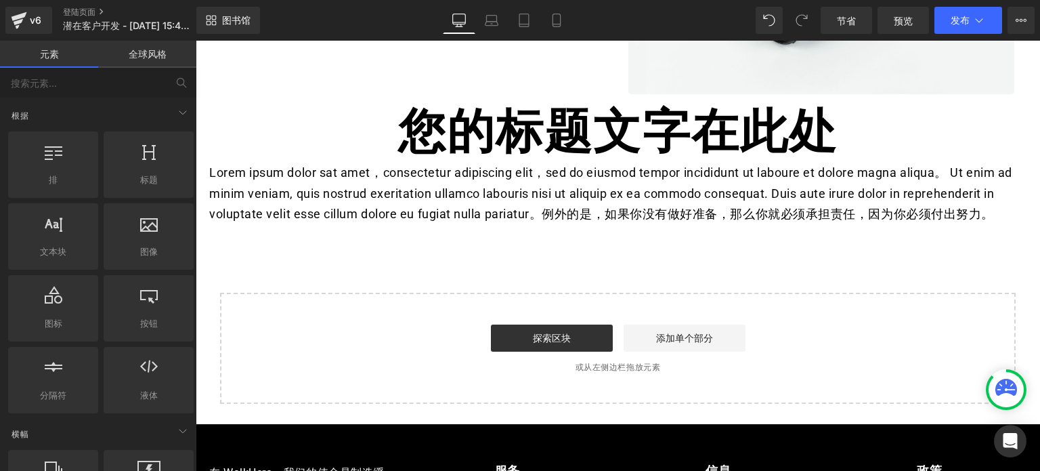
scroll to position [808, 0]
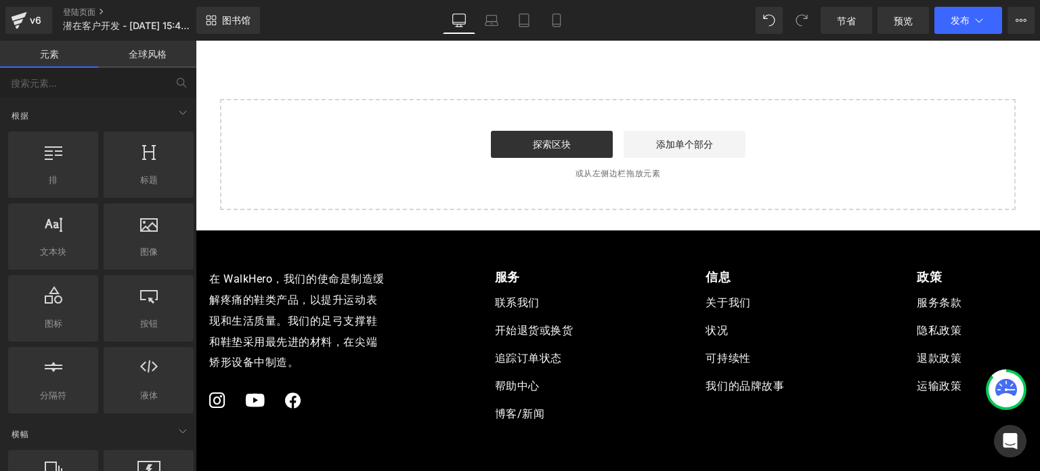
click at [714, 198] on div "开始构建您的页面 探索区块 添加单个部分 或从左侧边栏拖放元素" at bounding box center [617, 154] width 793 height 108
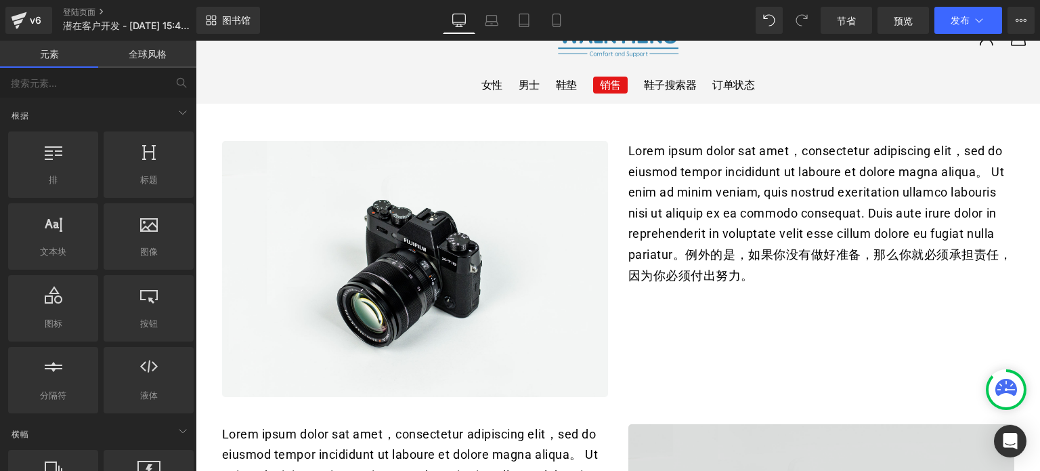
scroll to position [0, 0]
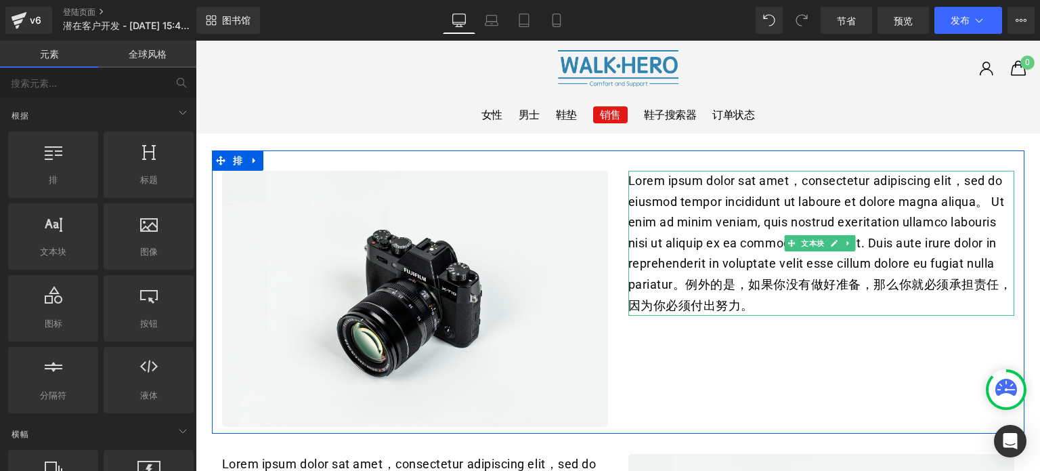
drag, startPoint x: 680, startPoint y: 206, endPoint x: 700, endPoint y: 216, distance: 21.8
click at [680, 206] on font "Lorem ipsum dolor sat amet，consectetur adipiscing elit，sed do eiusmod tempor in…" at bounding box center [820, 242] width 384 height 139
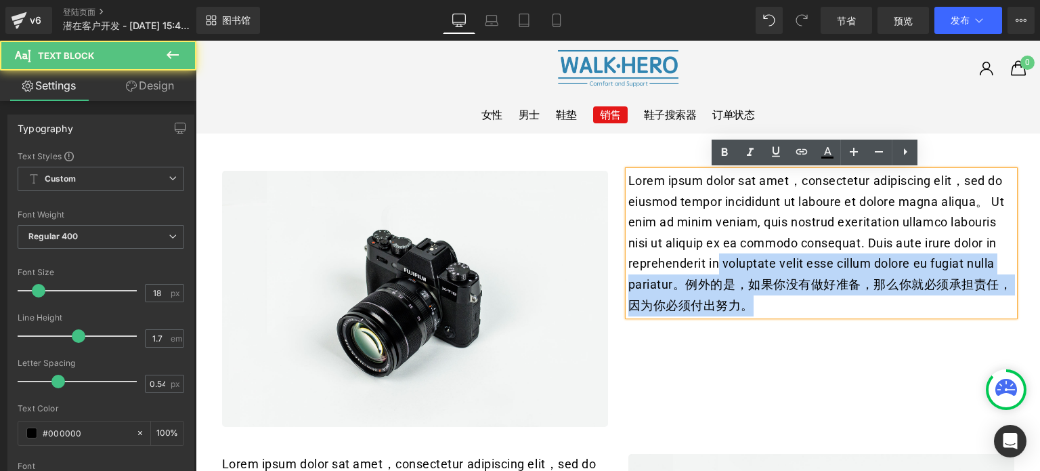
drag, startPoint x: 785, startPoint y: 307, endPoint x: 712, endPoint y: 259, distance: 86.9
click at [712, 259] on p "Lorem ipsum dolor sat amet，consectetur adipiscing elit，sed do eiusmod tempor in…" at bounding box center [821, 243] width 386 height 145
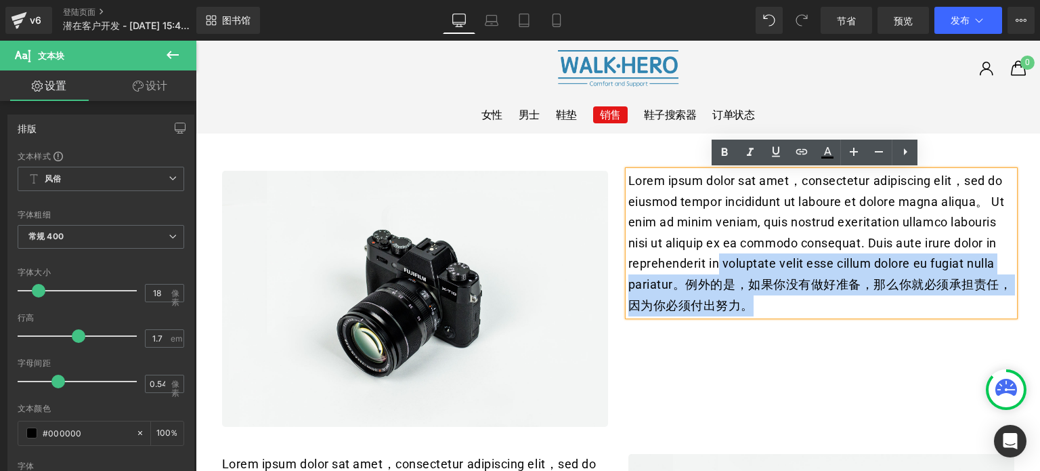
click at [768, 281] on font "Lorem ipsum dolor sat amet，consectetur adipiscing elit，sed do eiusmod tempor in…" at bounding box center [820, 242] width 384 height 139
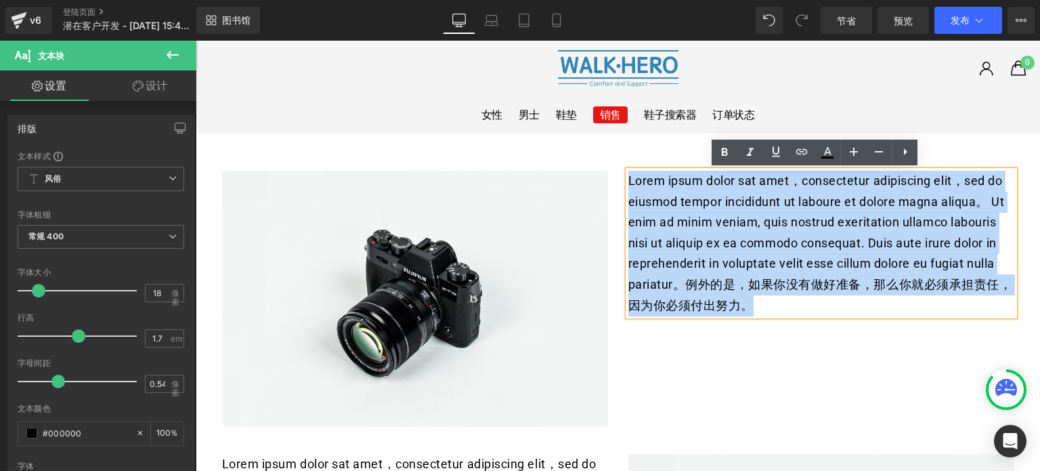
drag, startPoint x: 787, startPoint y: 308, endPoint x: 624, endPoint y: 179, distance: 208.3
click at [628, 179] on p "Lorem ipsum dolor sat amet，consectetur adipiscing elit，sed do eiusmod tempor in…" at bounding box center [821, 243] width 386 height 145
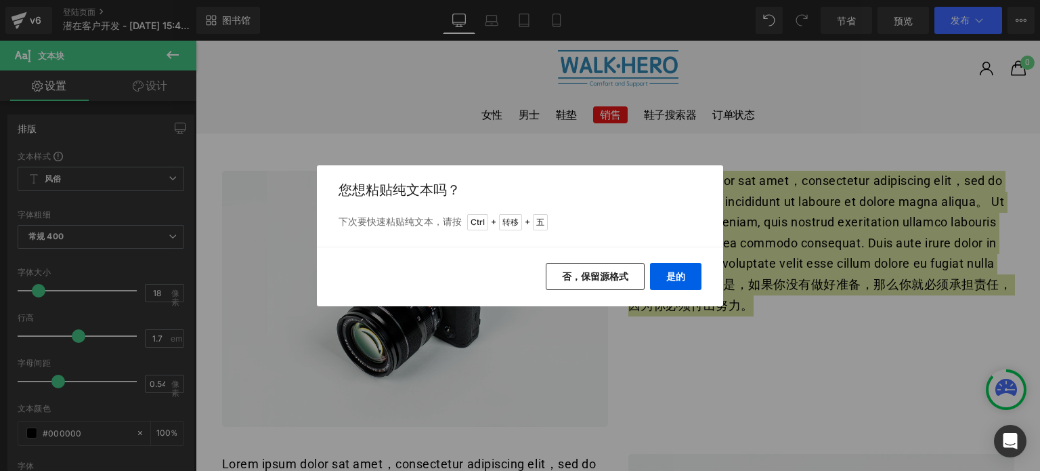
drag, startPoint x: 686, startPoint y: 281, endPoint x: 582, endPoint y: 194, distance: 135.0
click at [582, 194] on div "返回图书馆 插入 您想粘贴纯文本吗？ 下次要快速粘贴纯文本，请按 Ctrl + 转移 + 五 是的 否，保留源格式" at bounding box center [520, 235] width 406 height 141
click at [667, 275] on font "是的" at bounding box center [675, 276] width 19 height 12
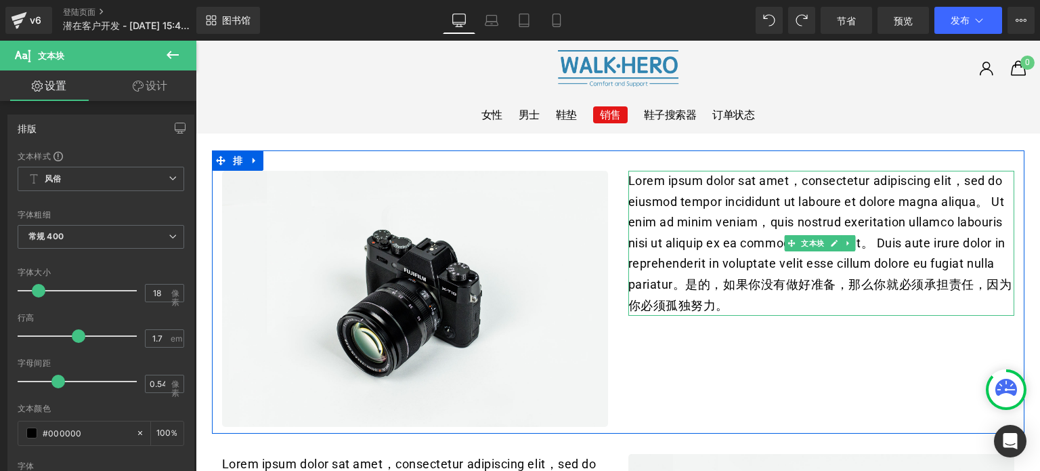
click at [717, 288] on font "Lorem ipsum dolor sat amet，consectetur adipiscing elit，sed do eiusmod tempor in…" at bounding box center [820, 242] width 384 height 139
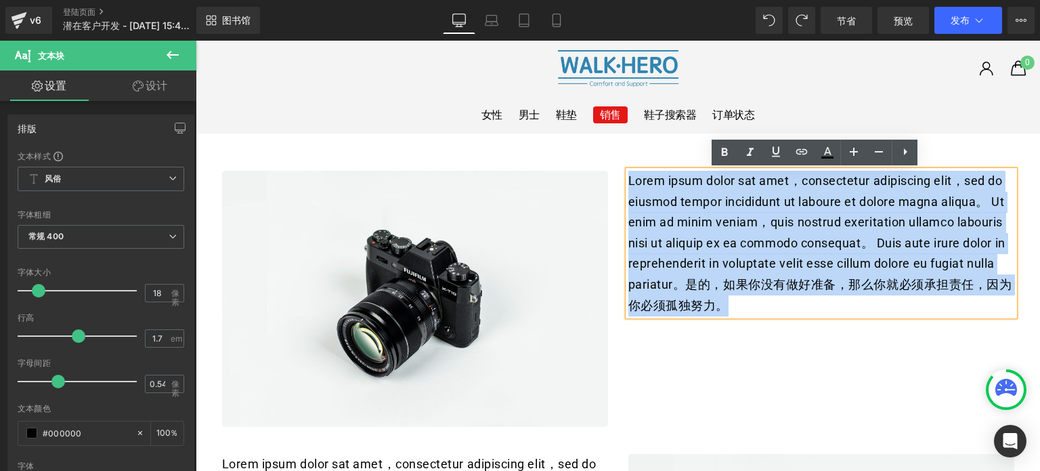
drag, startPoint x: 739, startPoint y: 308, endPoint x: 626, endPoint y: 183, distance: 169.2
click at [628, 183] on p "Lorem ipsum dolor sat amet，consectetur adipiscing elit，sed do eiusmod tempor in…" at bounding box center [821, 243] width 386 height 145
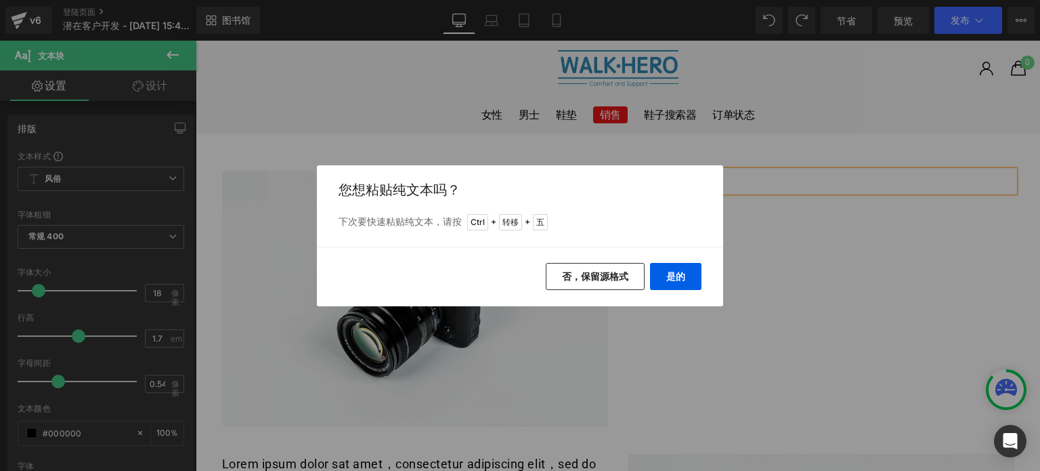
click at [604, 267] on button "否，保留源格式" at bounding box center [595, 276] width 99 height 27
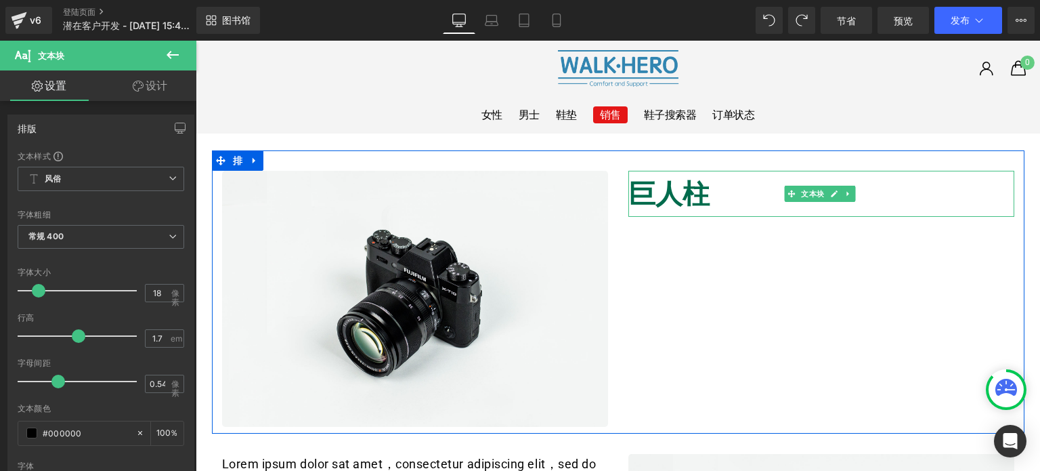
click at [665, 198] on font "巨人柱" at bounding box center [668, 194] width 81 height 30
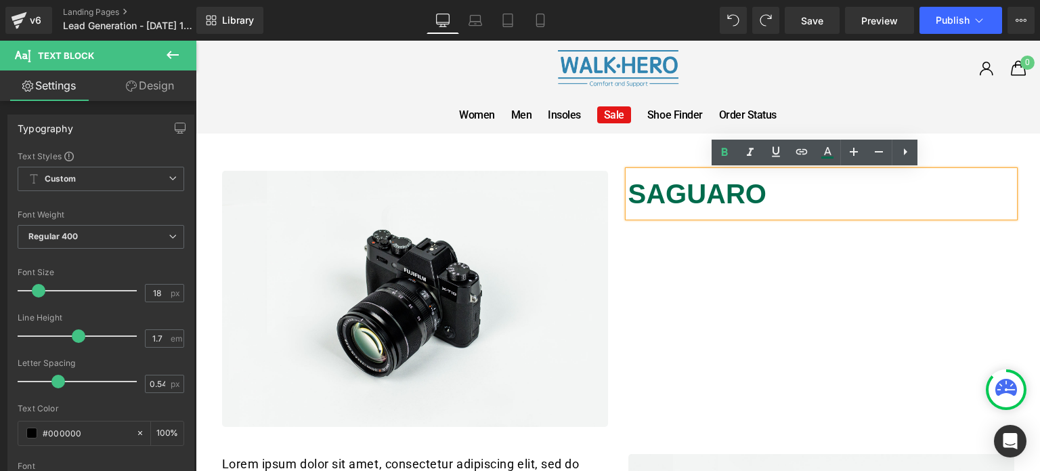
click at [756, 201] on p "SAGUARO" at bounding box center [821, 194] width 386 height 46
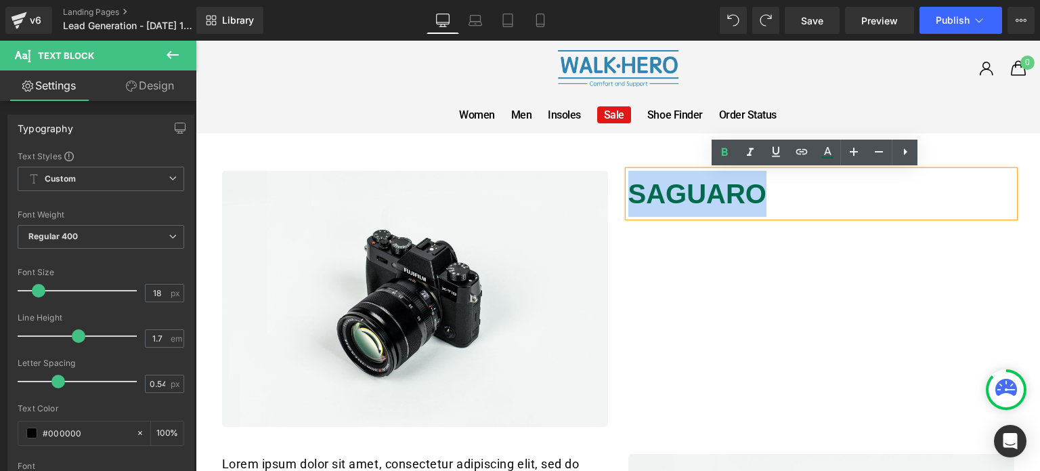
drag, startPoint x: 754, startPoint y: 197, endPoint x: 631, endPoint y: 197, distance: 123.2
click at [631, 197] on p "SAGUARO" at bounding box center [821, 194] width 386 height 46
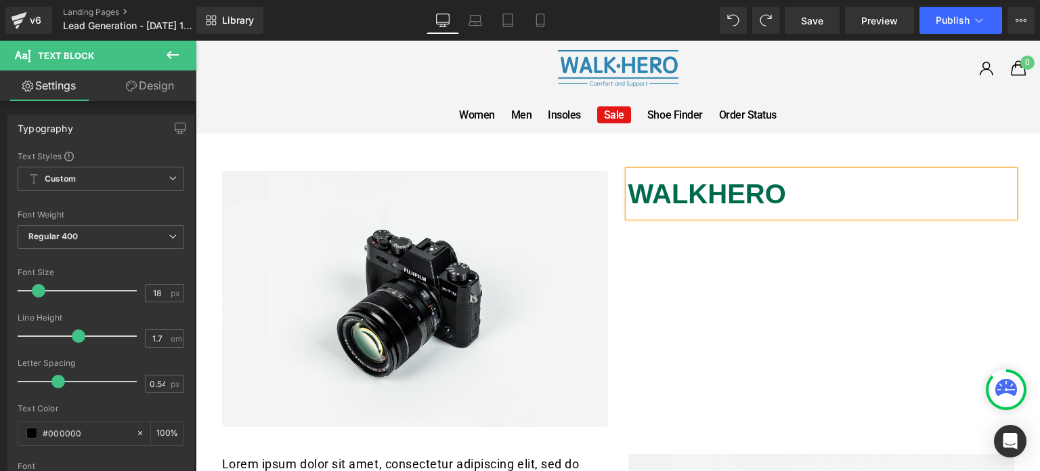
click at [628, 196] on span "WALKHERO" at bounding box center [707, 194] width 158 height 30
click at [904, 208] on p "WALKHERO" at bounding box center [821, 194] width 386 height 46
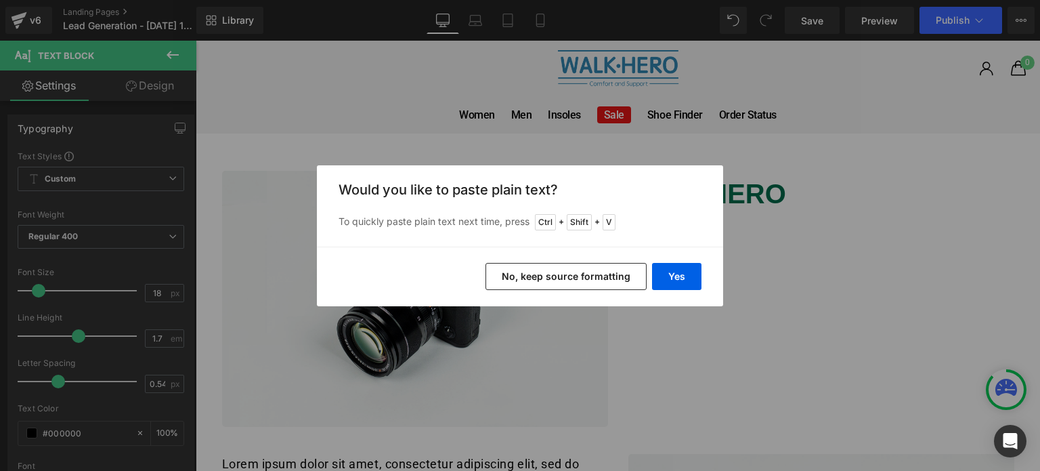
click at [620, 271] on button "No, keep source formatting" at bounding box center [565, 276] width 161 height 27
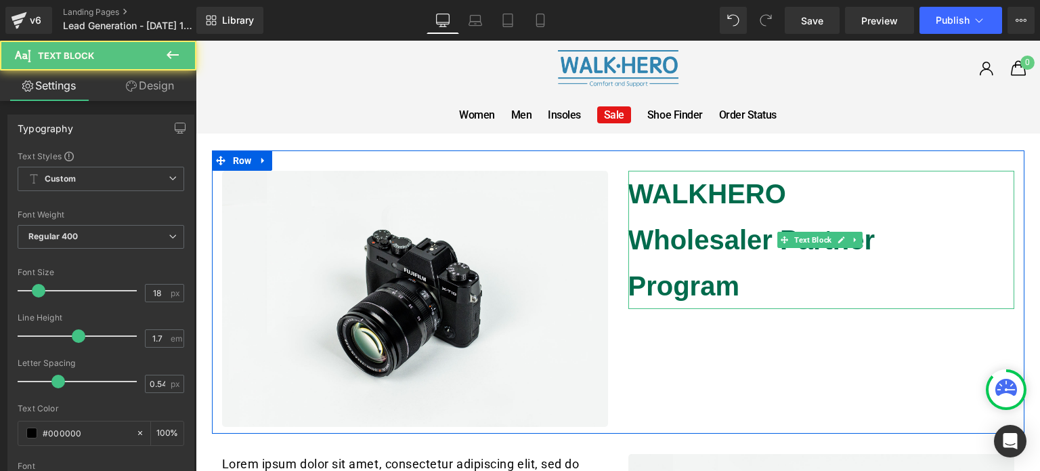
click at [628, 239] on span "Wholesaler Partner" at bounding box center [751, 240] width 247 height 30
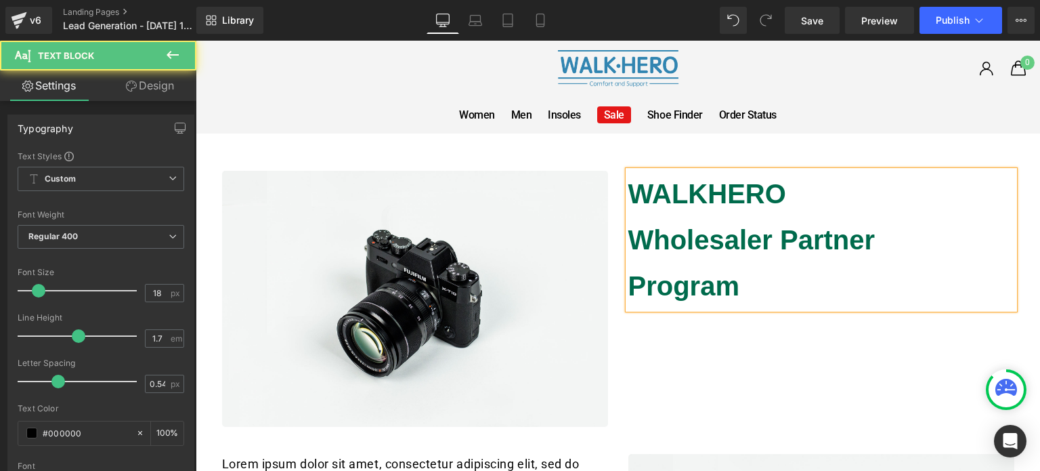
click at [629, 286] on span "Program" at bounding box center [684, 286] width 112 height 30
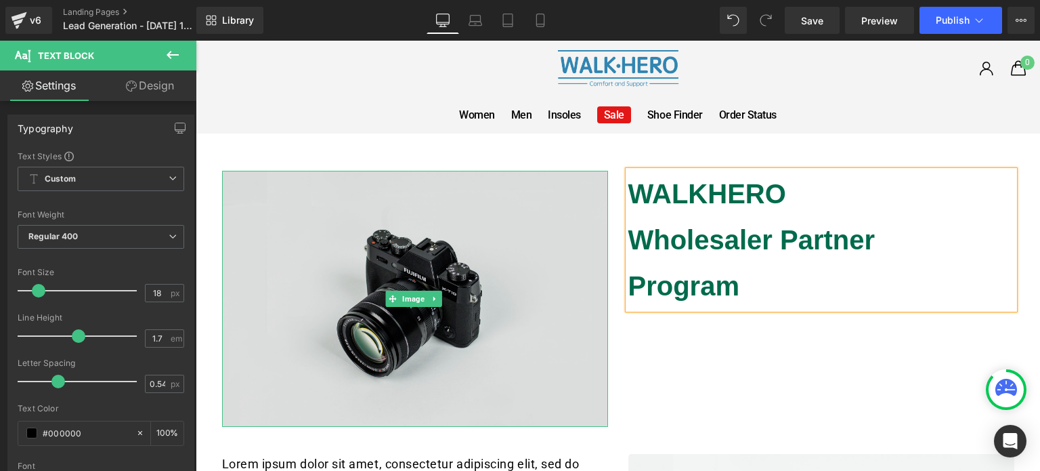
click at [487, 303] on img at bounding box center [415, 299] width 386 height 256
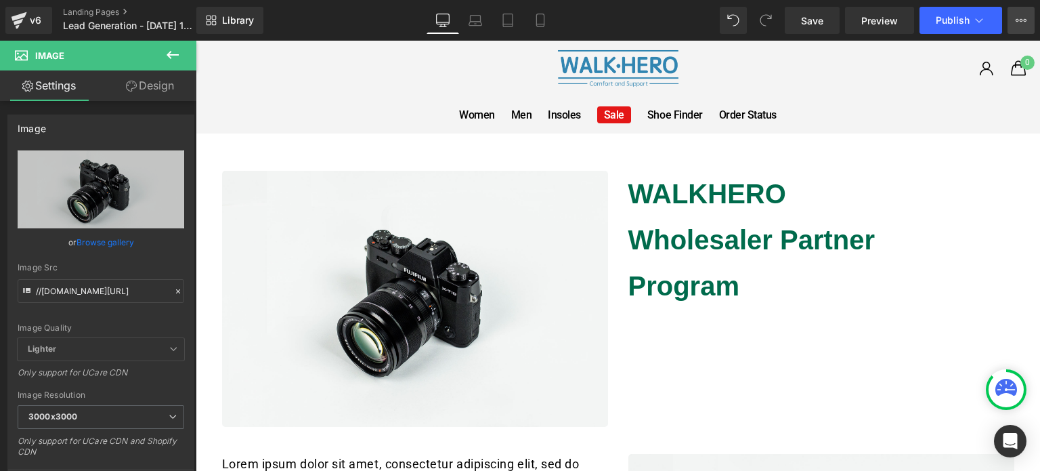
click at [1013, 18] on button "View Live Page View with current Template Save Template to Library Schedule Pub…" at bounding box center [1020, 20] width 27 height 27
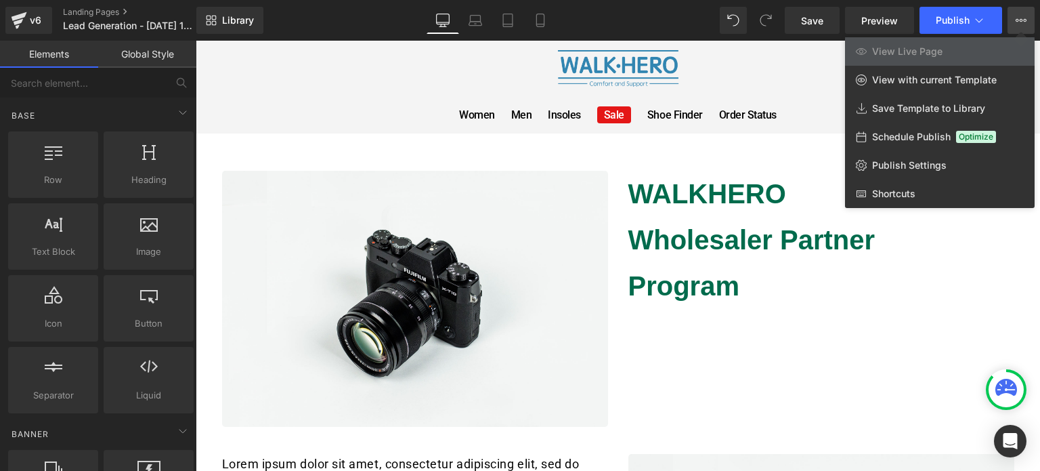
click at [1017, 18] on icon at bounding box center [1020, 20] width 11 height 11
